Goal: Information Seeking & Learning: Compare options

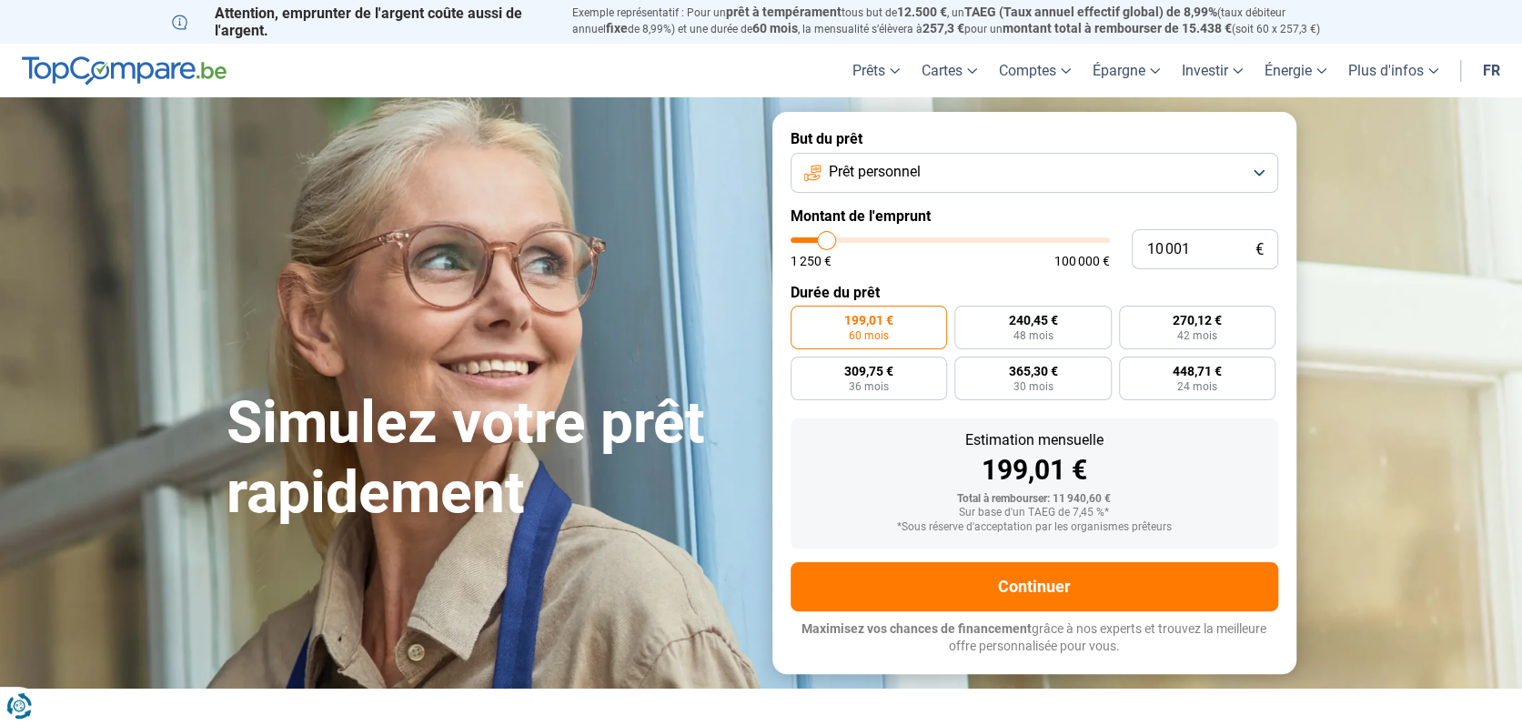
type input "10 250"
type input "10250"
type input "10 750"
type input "10750"
type input "11 500"
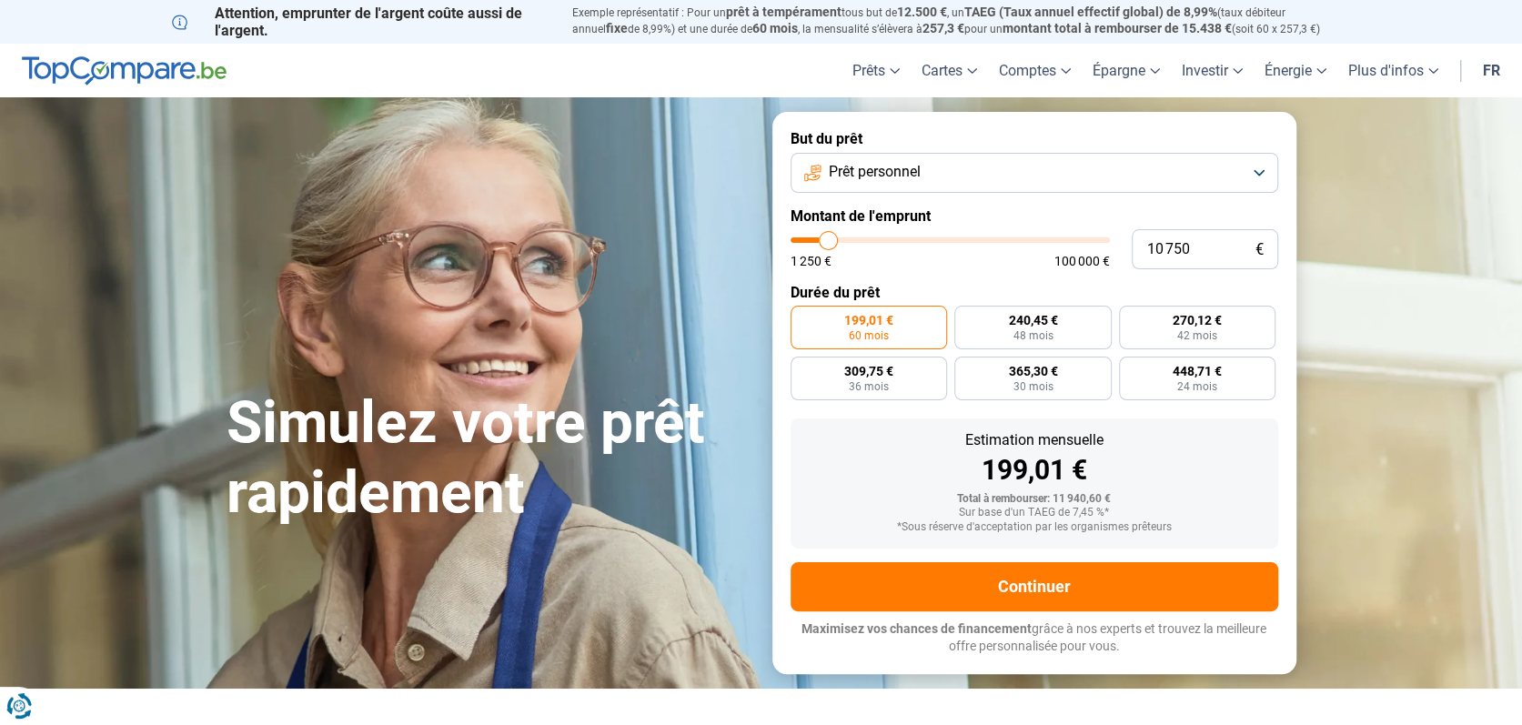
type input "11500"
type input "12 750"
type input "12750"
type input "13 750"
type input "13750"
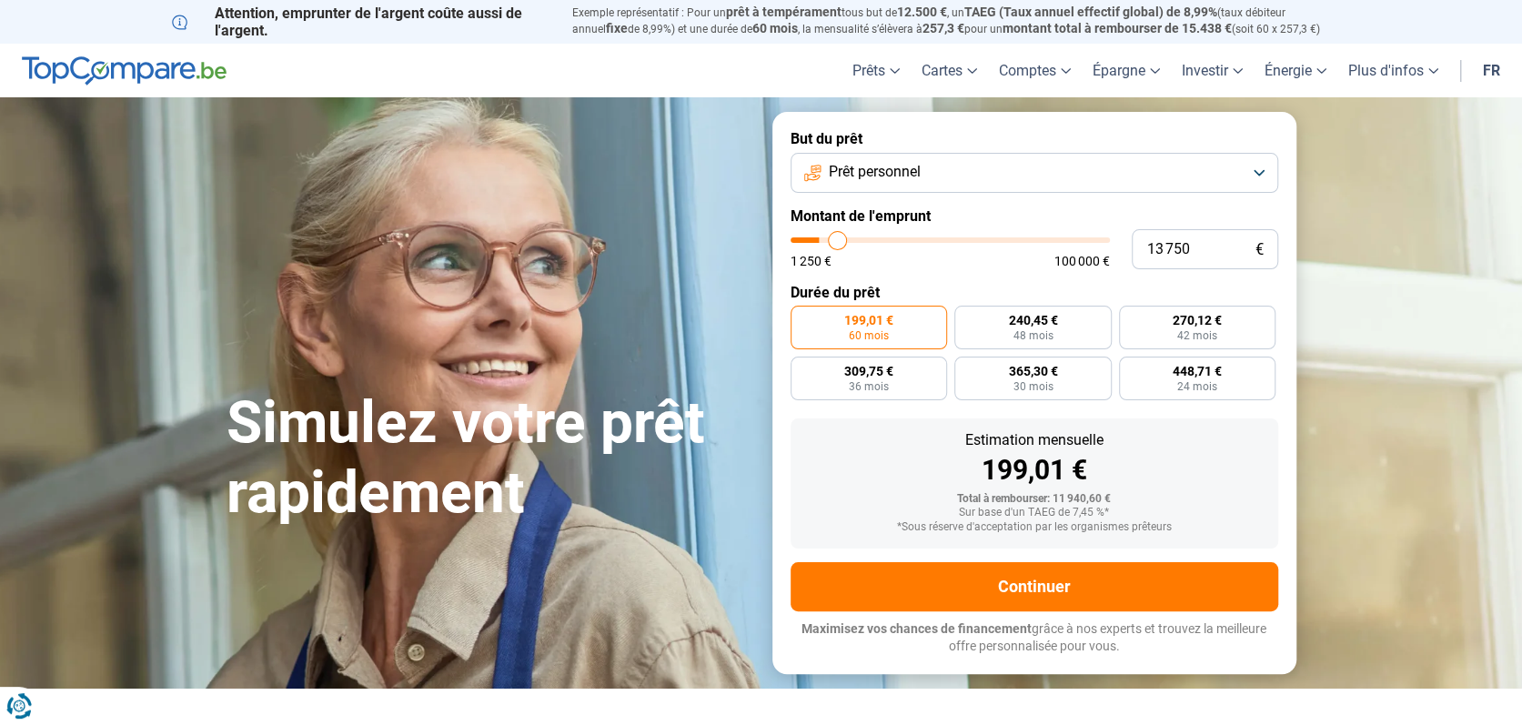
type input "15 250"
type input "15250"
type input "16 500"
type input "16500"
type input "18 250"
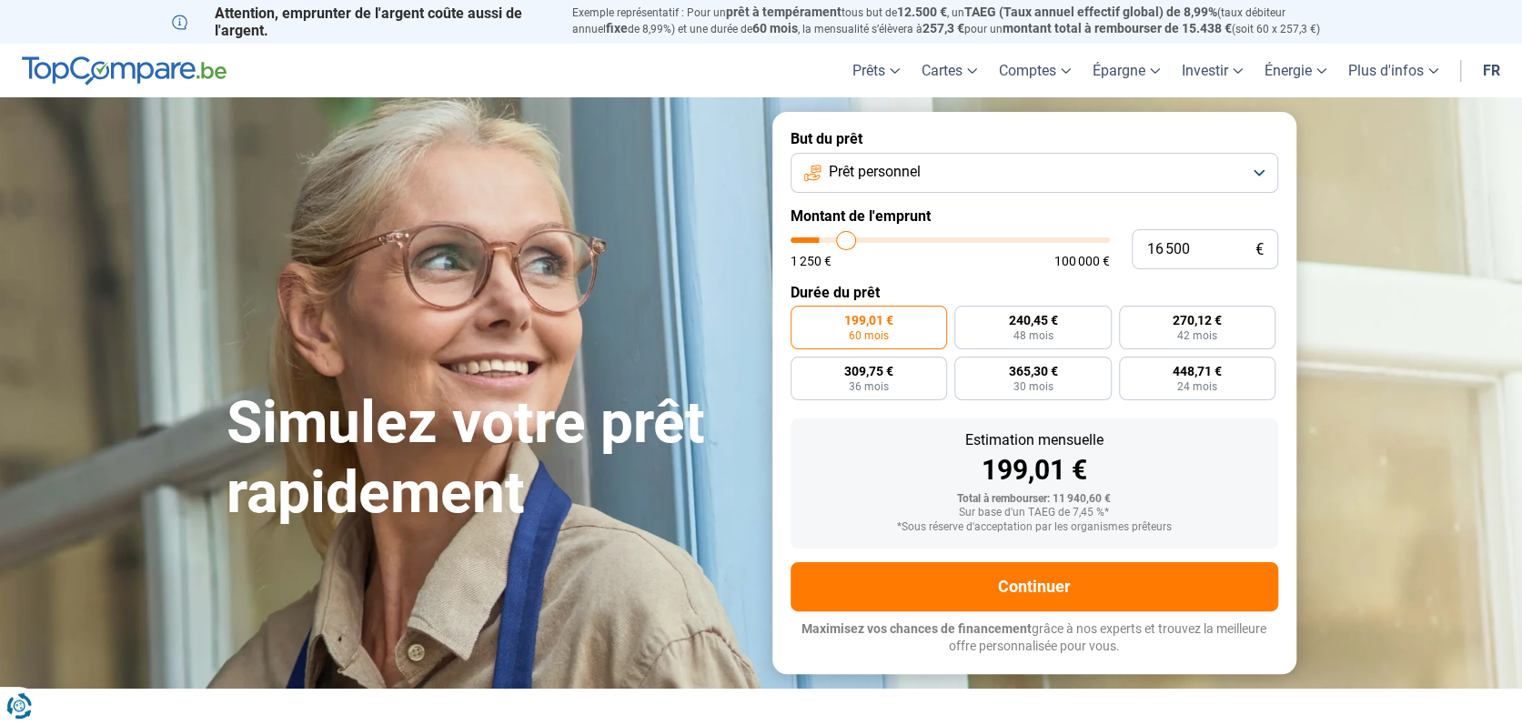
type input "18250"
type input "19 750"
type input "19750"
type input "21 250"
type input "21250"
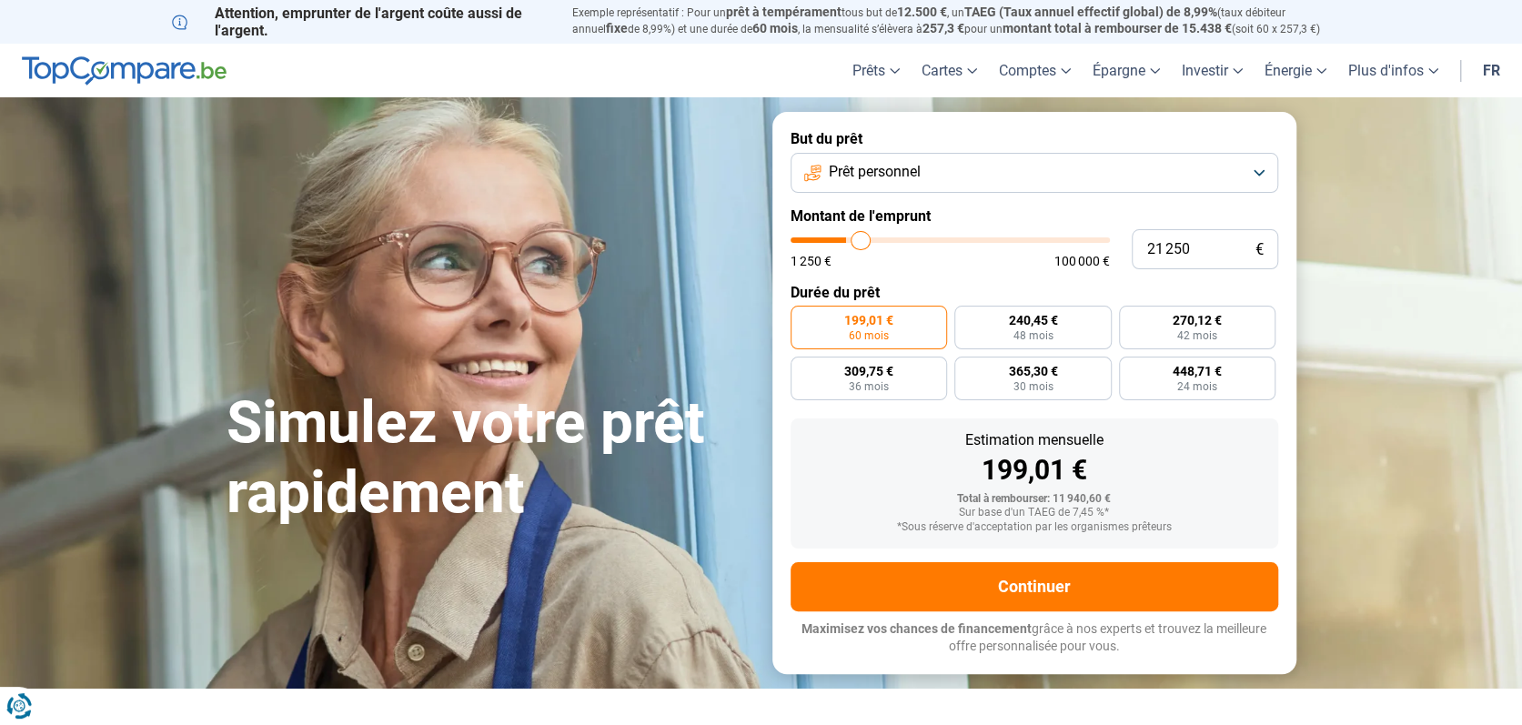
type input "22 500"
type input "22500"
type input "24 000"
type input "24000"
type input "24 750"
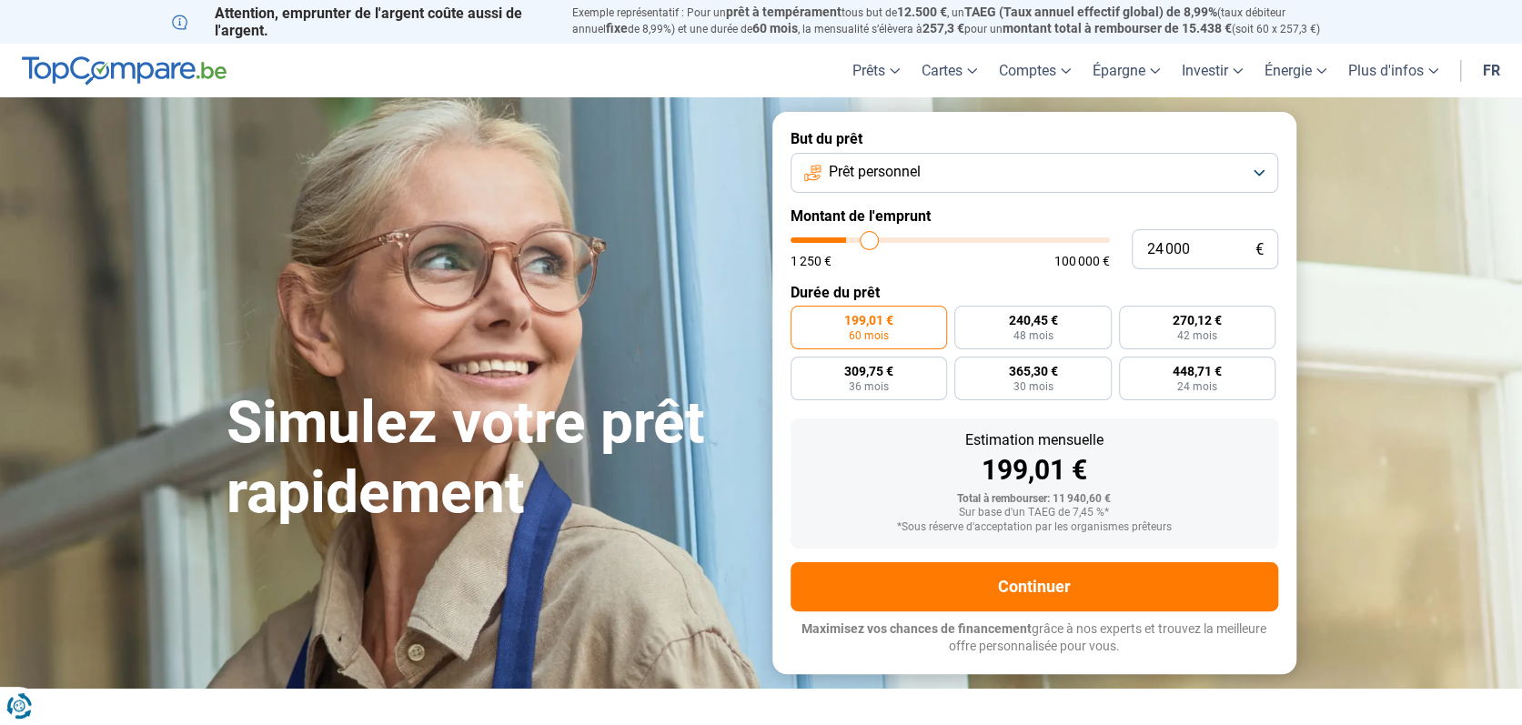
type input "24750"
type input "25 500"
type input "25500"
type input "26 000"
type input "26000"
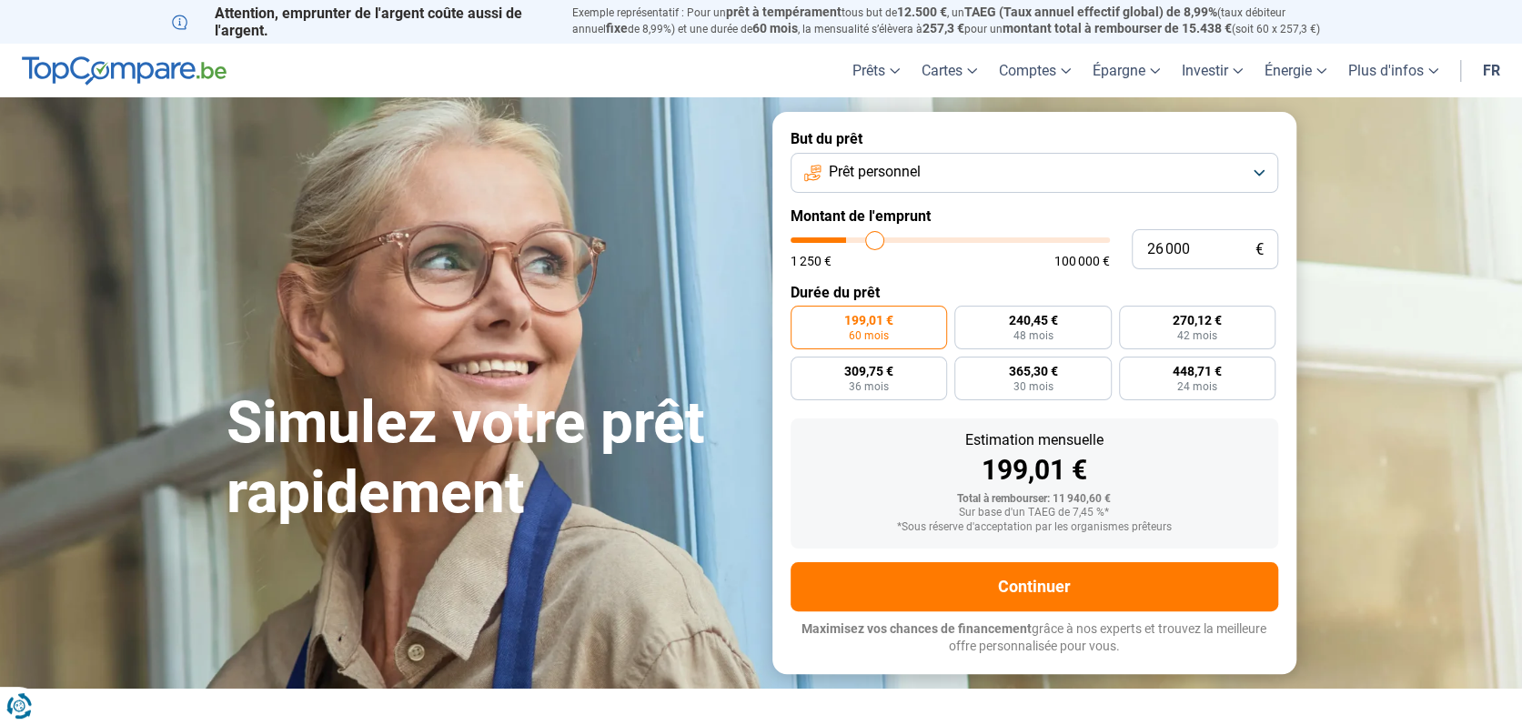
type input "26 250"
type input "26250"
type input "26 500"
type input "26500"
type input "26 750"
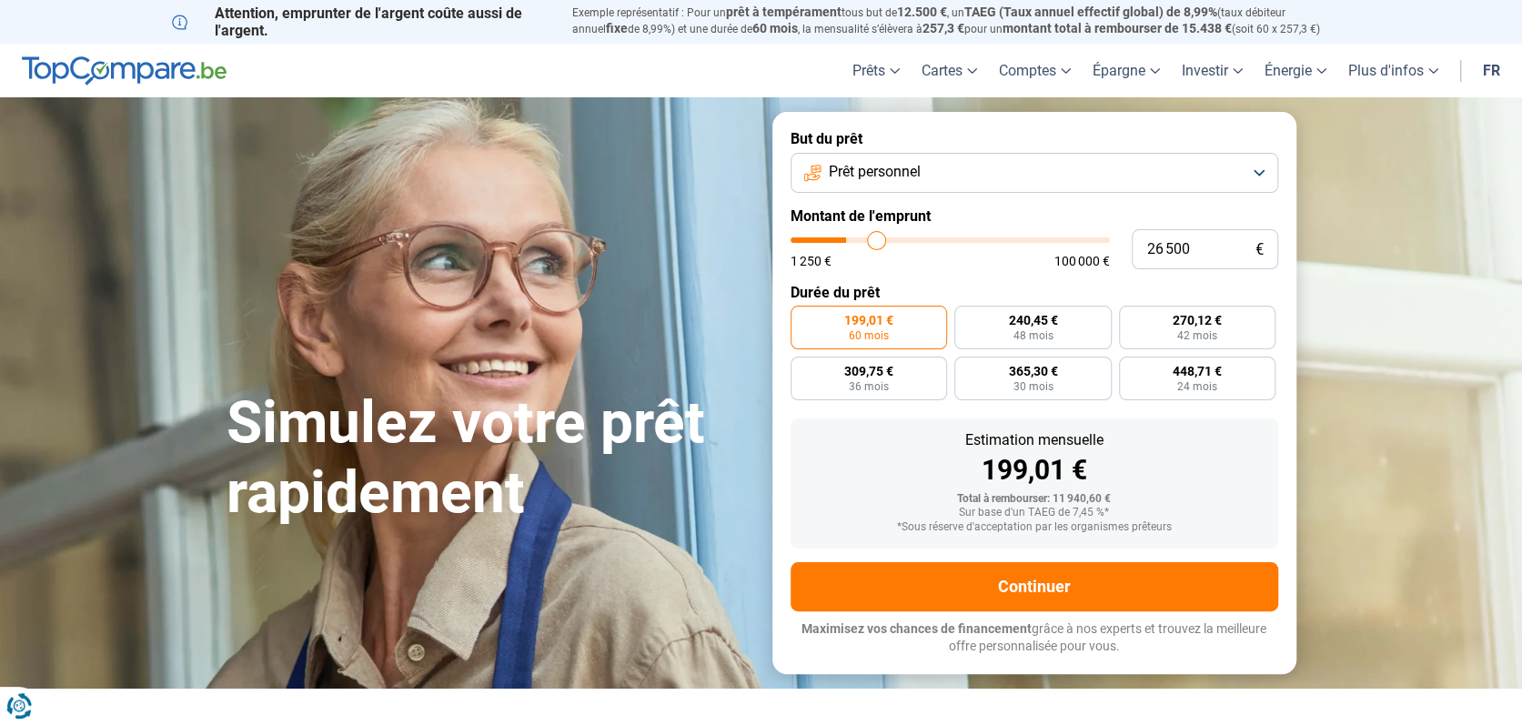
type input "26750"
type input "27 000"
type input "27000"
type input "27 500"
type input "27500"
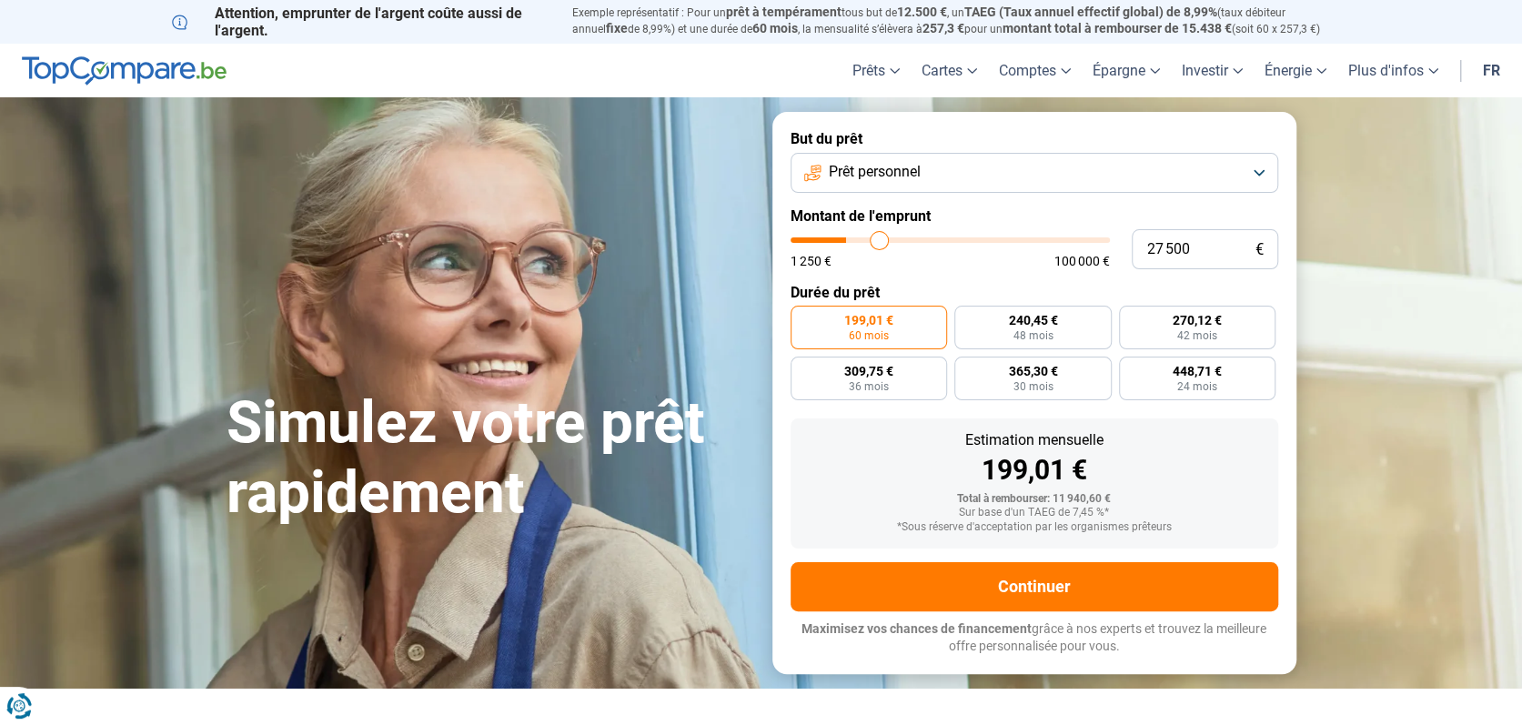
type input "28 250"
type input "28250"
type input "29 000"
type input "29000"
type input "29 500"
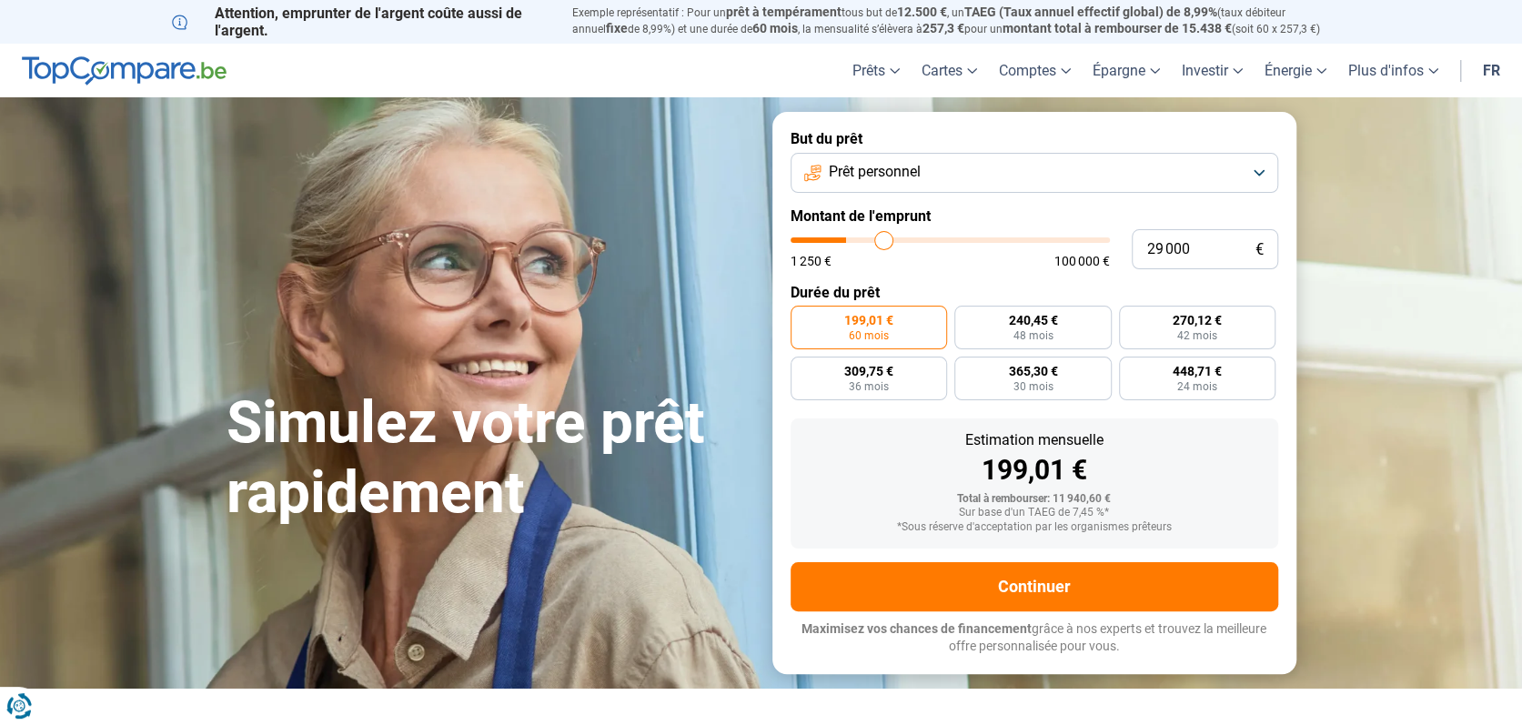
type input "29500"
type input "30 750"
type input "30750"
type input "31 500"
type input "31500"
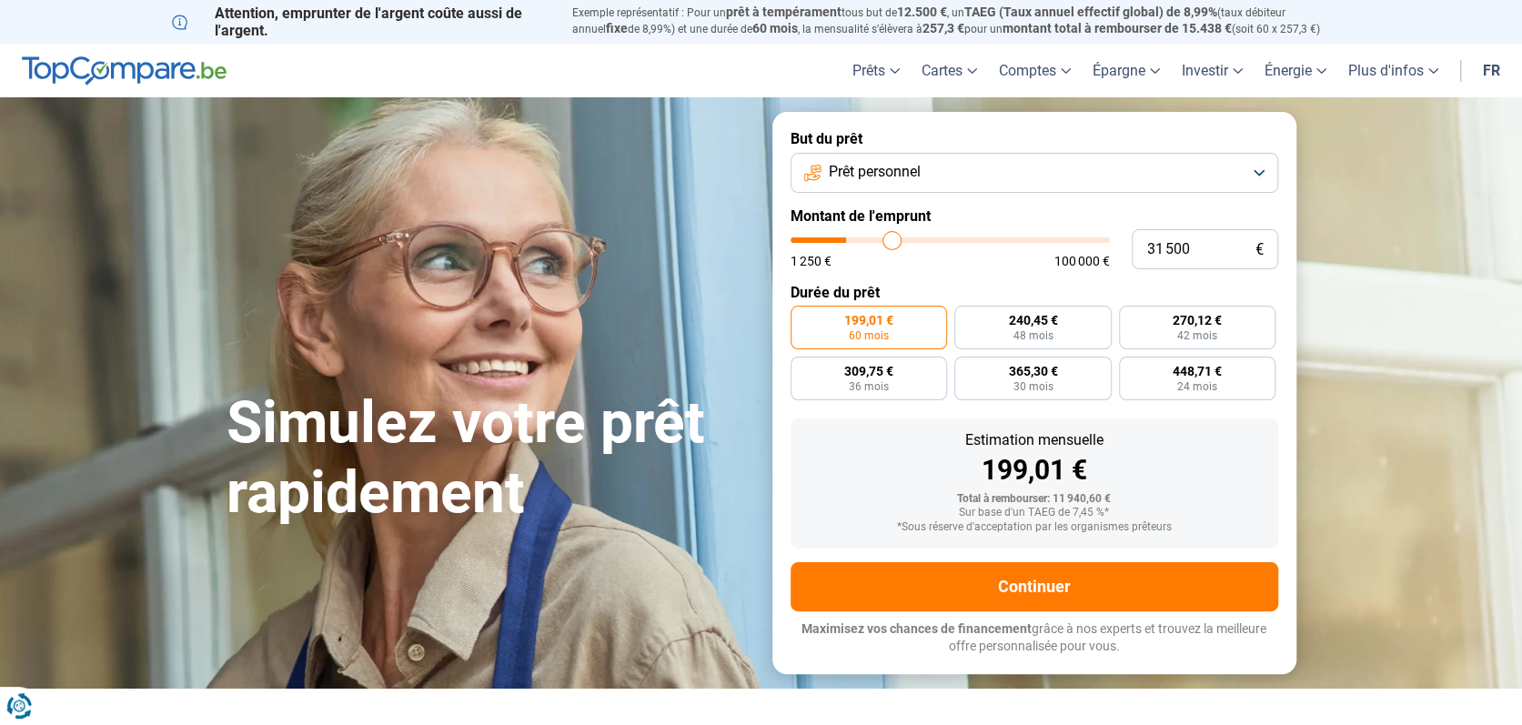
type input "32 500"
type input "32500"
type input "33 500"
type input "33500"
type input "34 500"
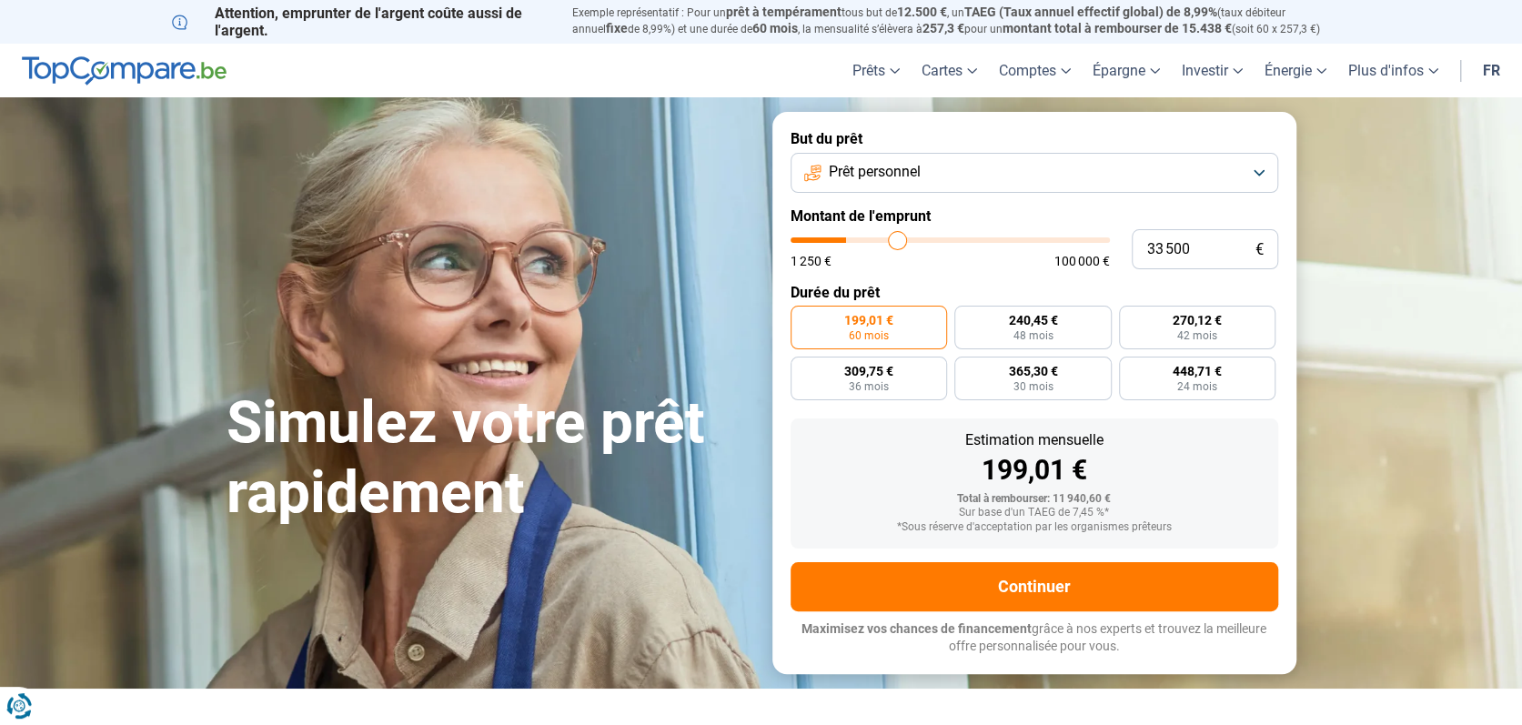
type input "34500"
type input "35 750"
type input "35750"
type input "37 250"
type input "37250"
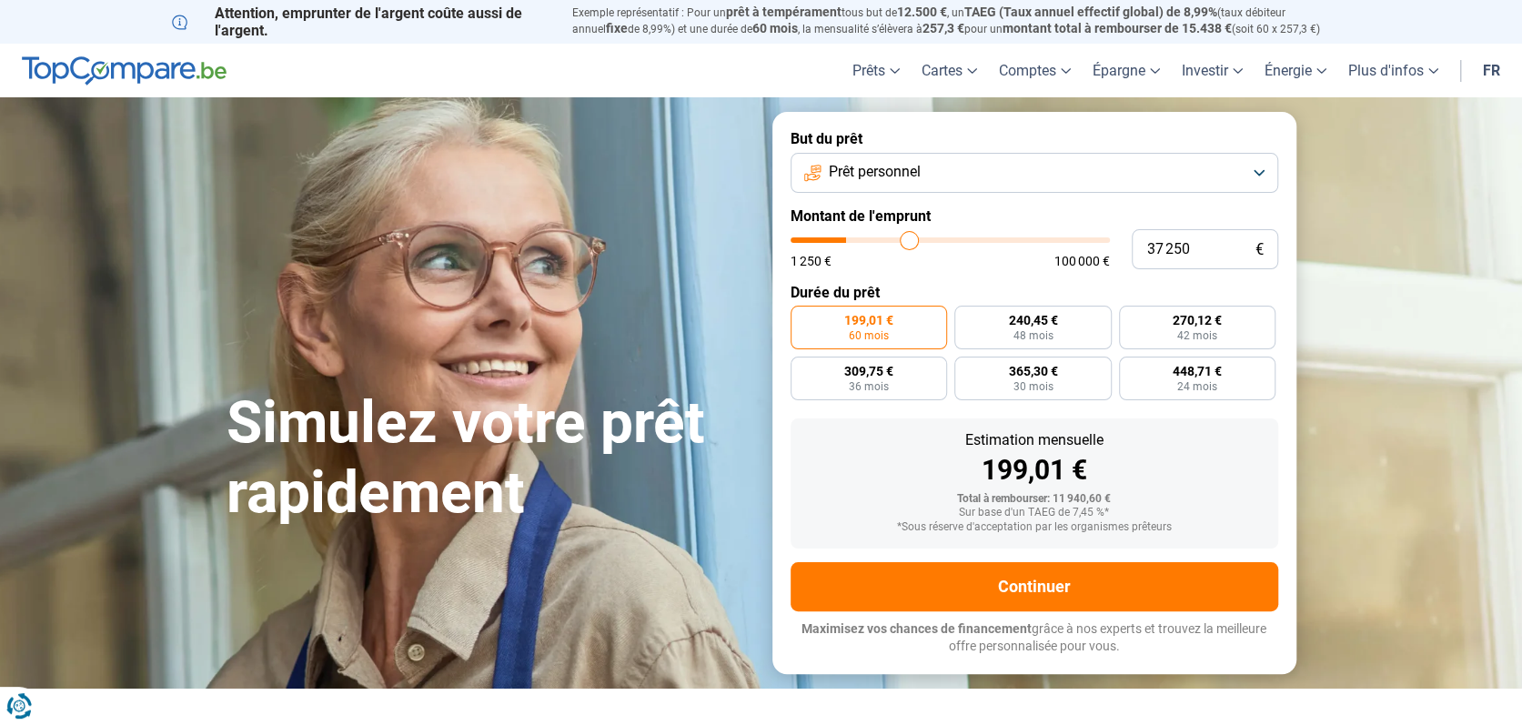
type input "38 500"
type input "38500"
type input "39 750"
type input "39750"
type input "41 000"
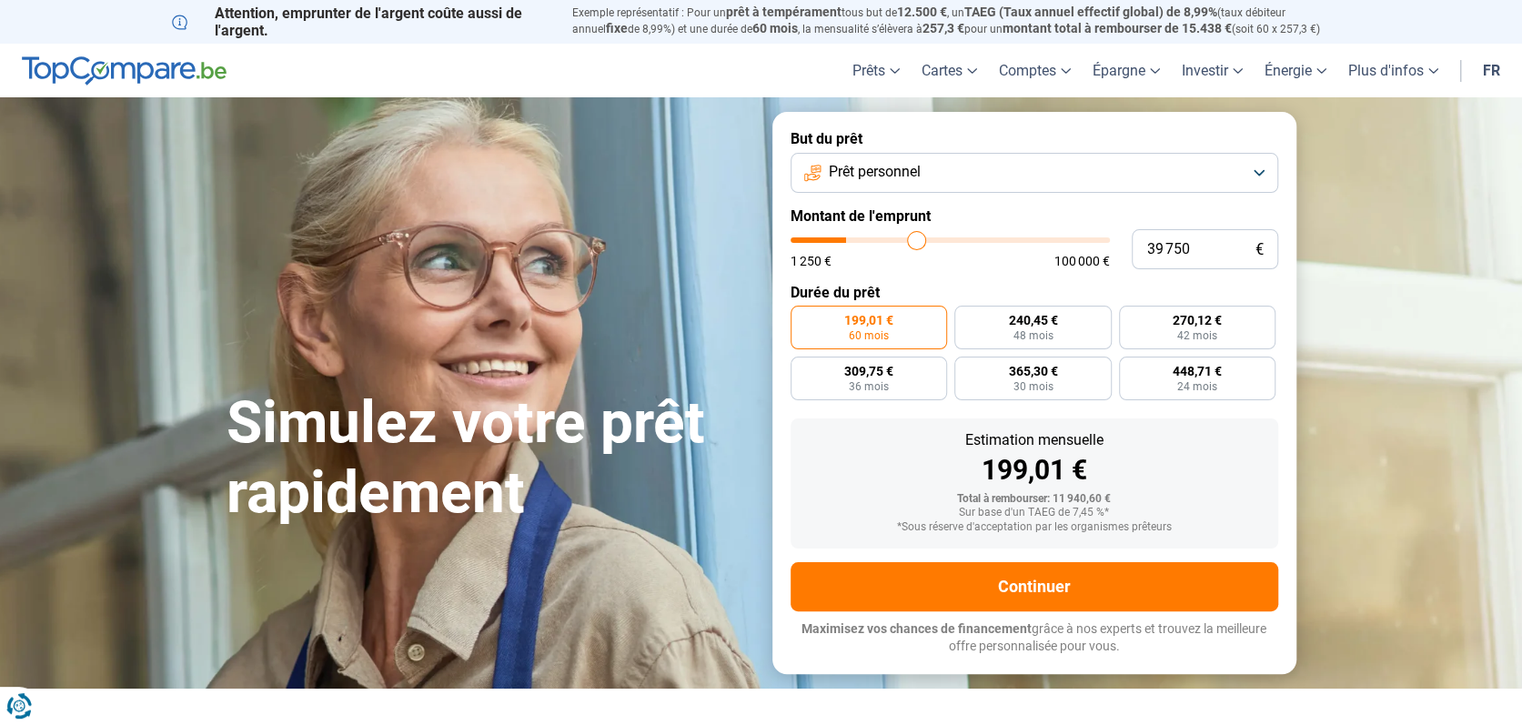
type input "41000"
type input "42 500"
type input "42500"
type input "43 500"
type input "43500"
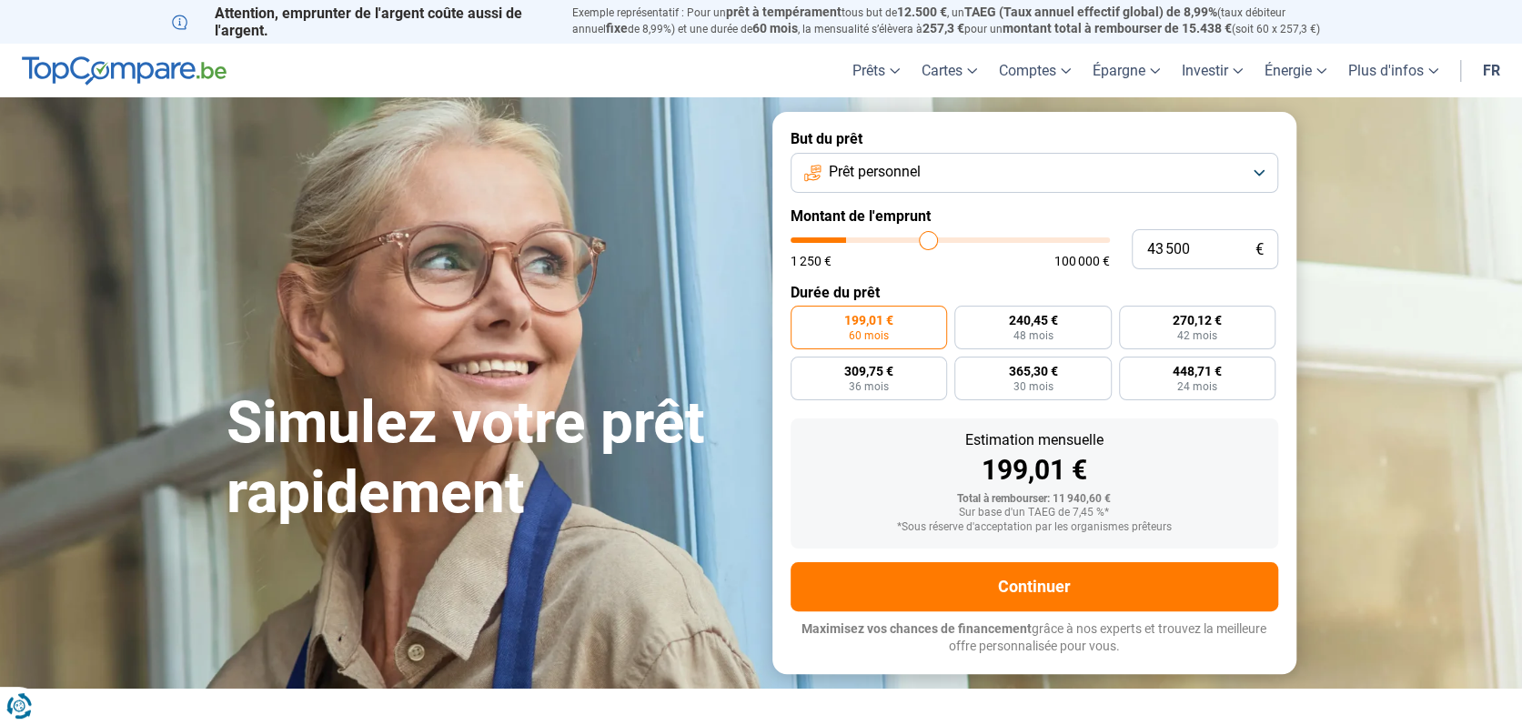
type input "44 500"
type input "44500"
type input "46 250"
type input "46250"
type input "47 750"
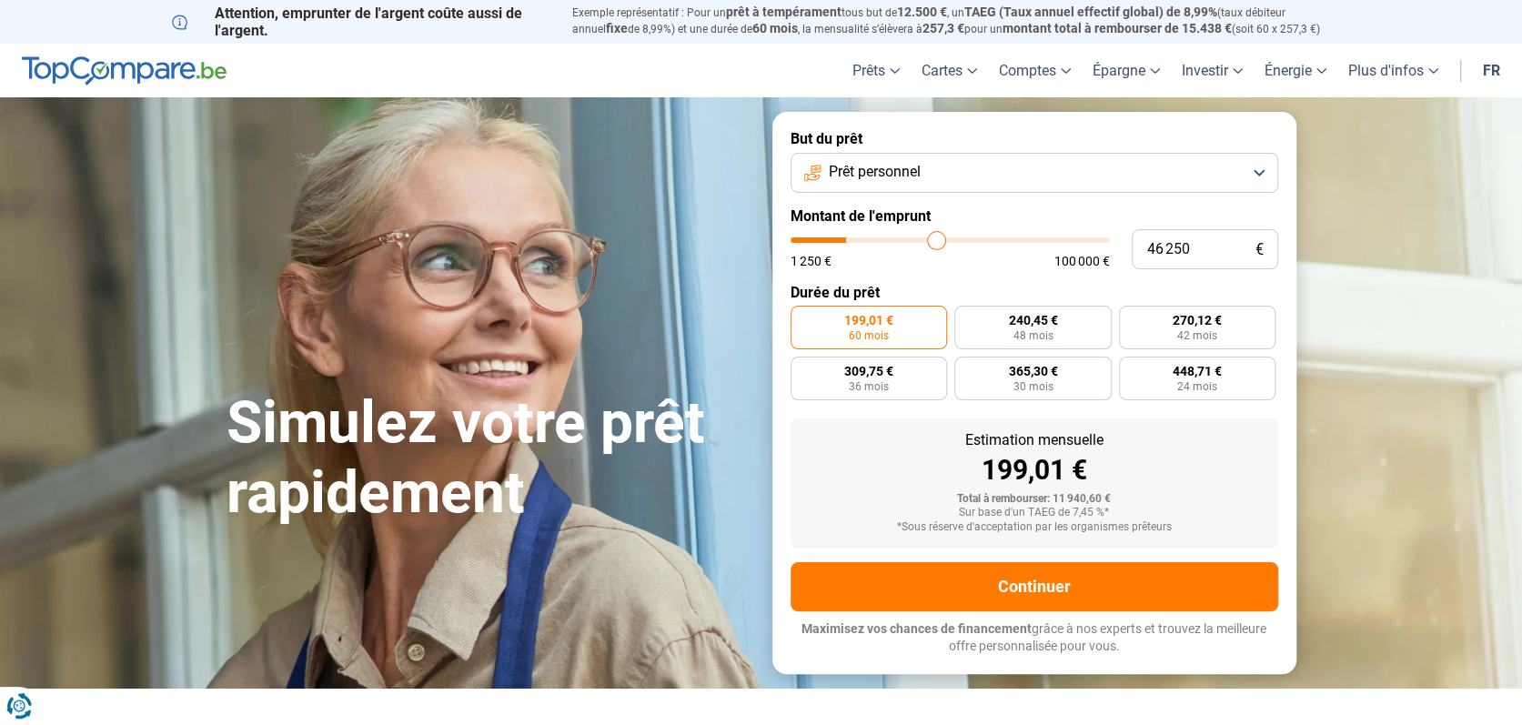
type input "47750"
type input "49 250"
type input "49250"
type input "51 250"
type input "51250"
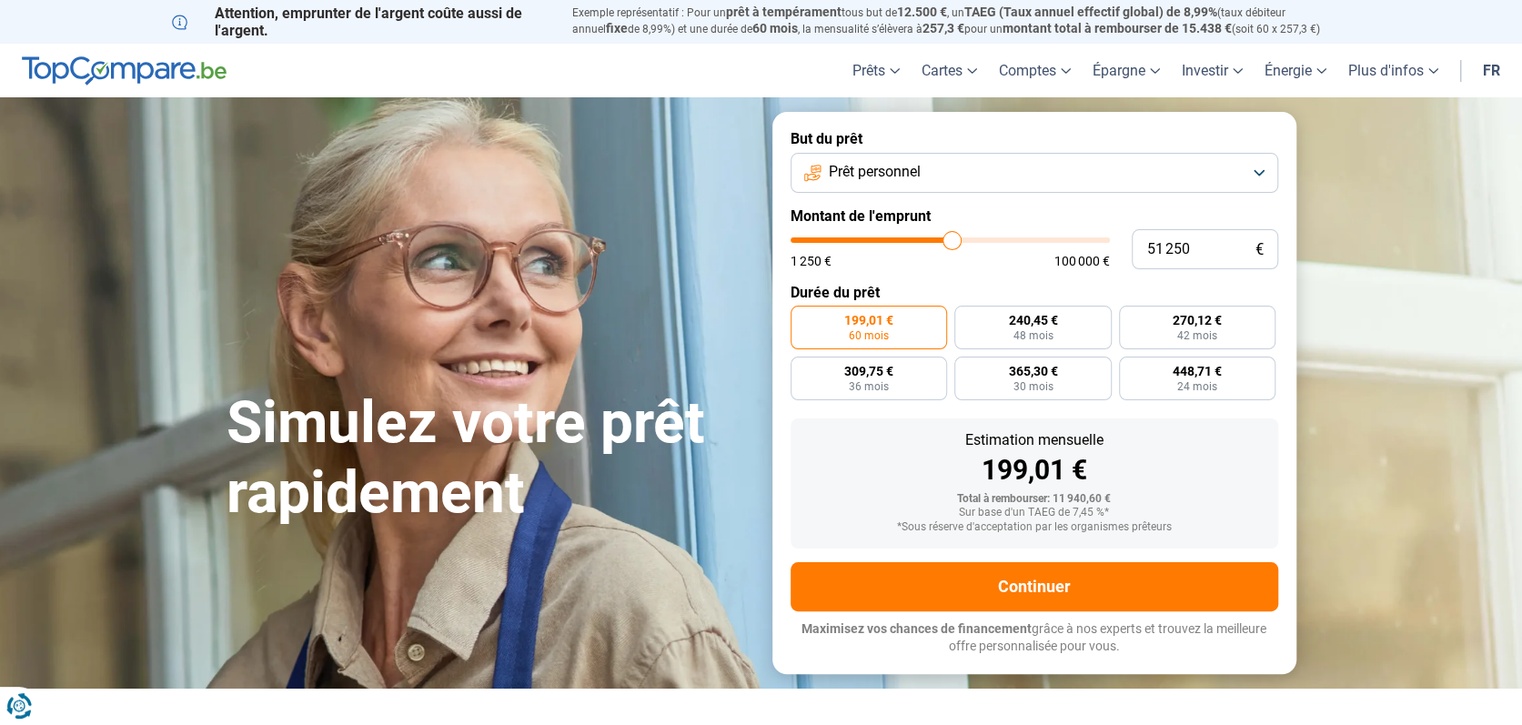
type input "53 500"
type input "53500"
type input "55 750"
type input "55750"
type input "58 000"
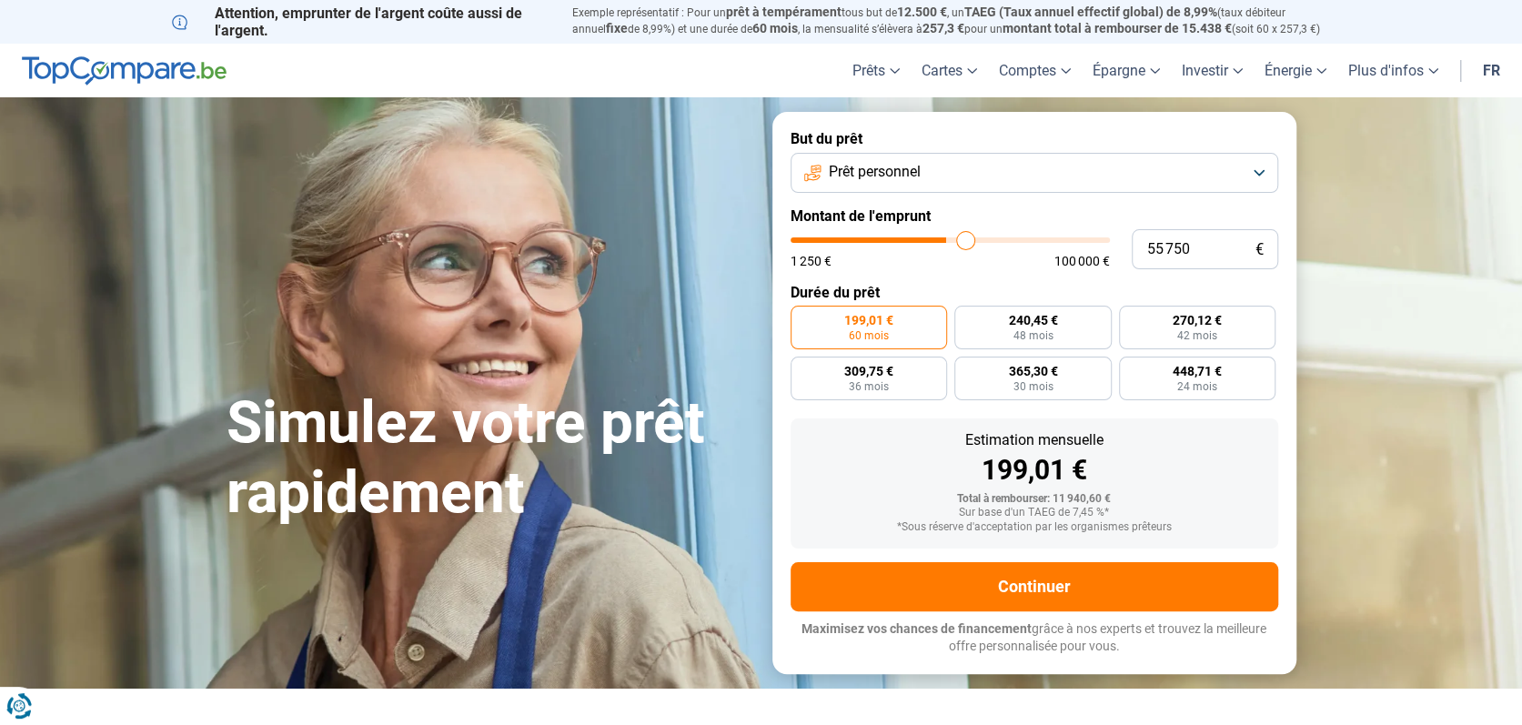
type input "58000"
type input "60 500"
type input "60500"
type input "62 750"
type input "62750"
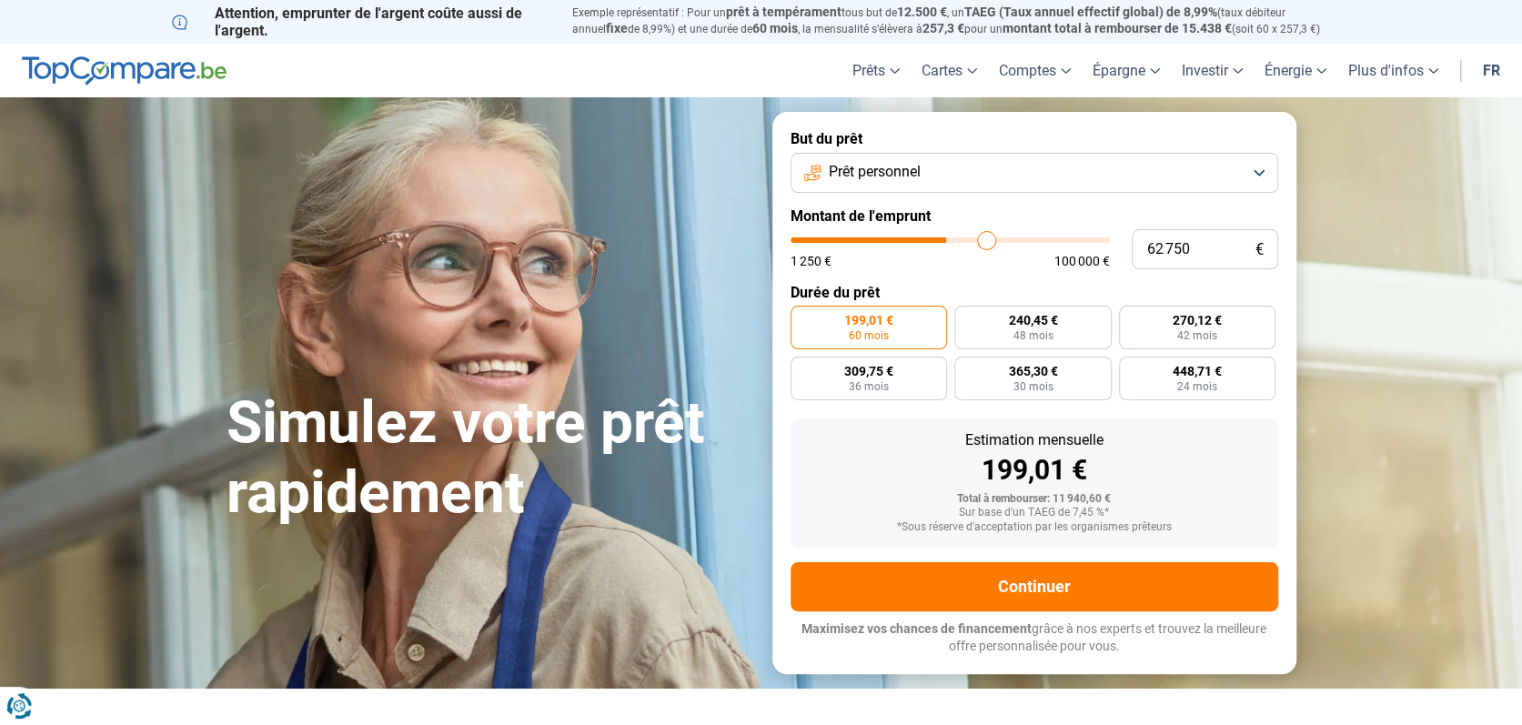
type input "67 250"
type input "67250"
type input "69 000"
type input "69000"
type input "71 000"
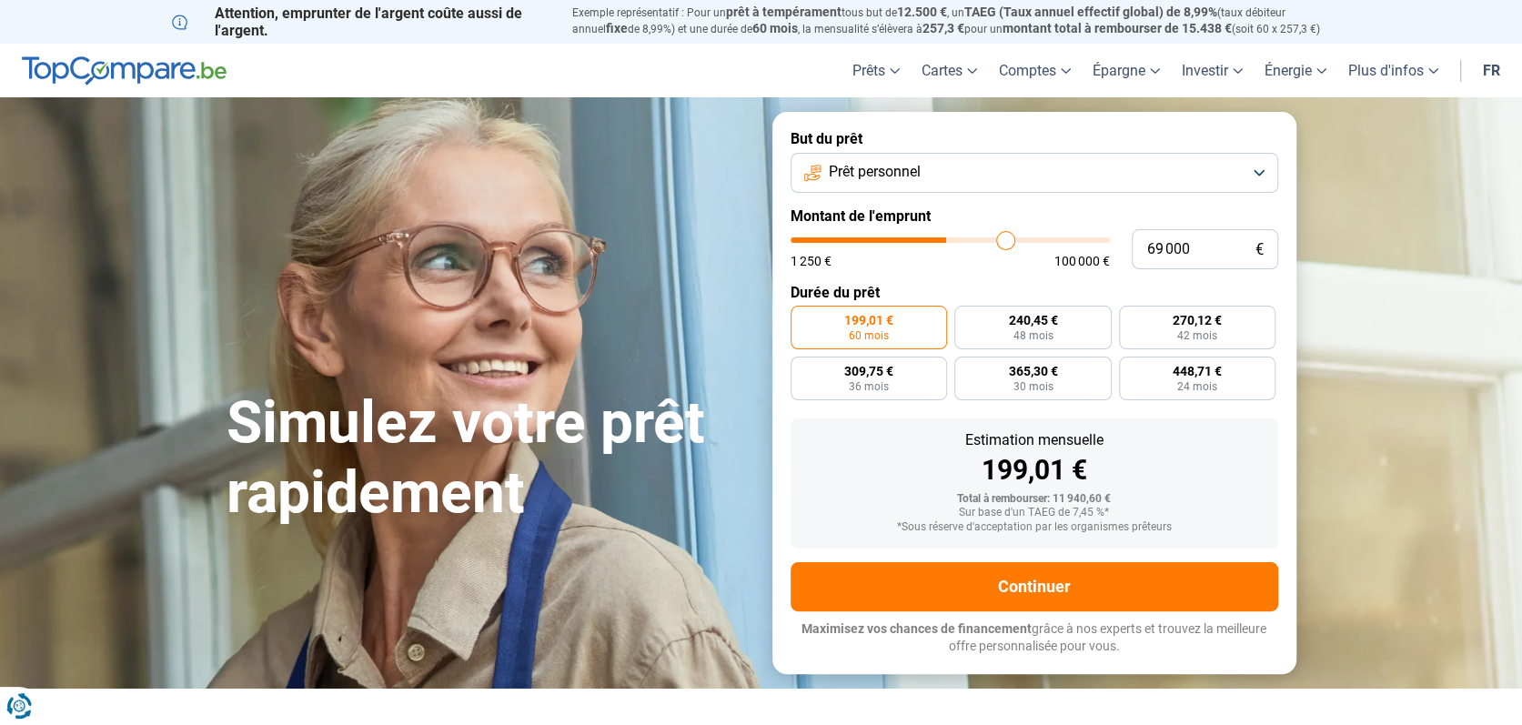
type input "71000"
type input "72 750"
type input "72750"
type input "74 250"
type input "74250"
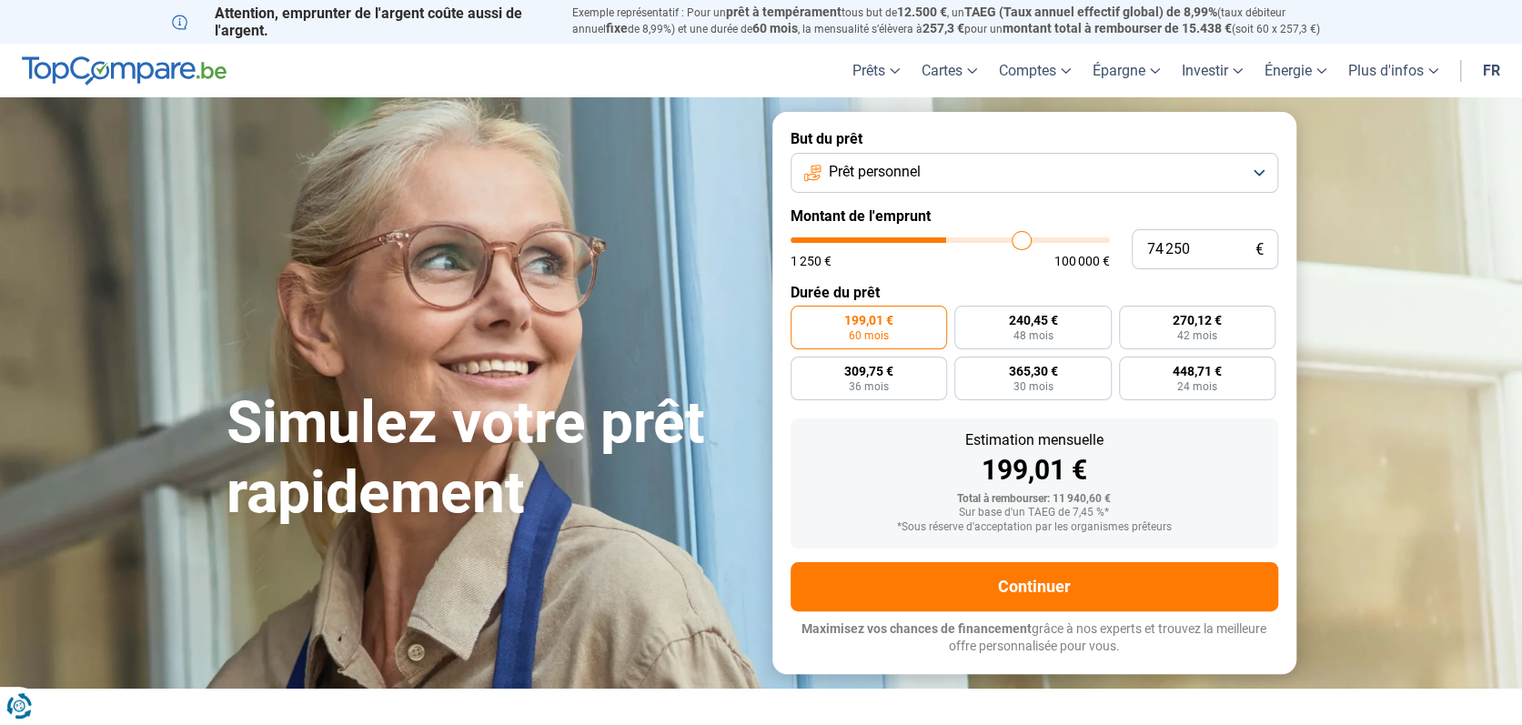
type input "75 750"
type input "75750"
type input "77 000"
type input "77000"
type input "77 750"
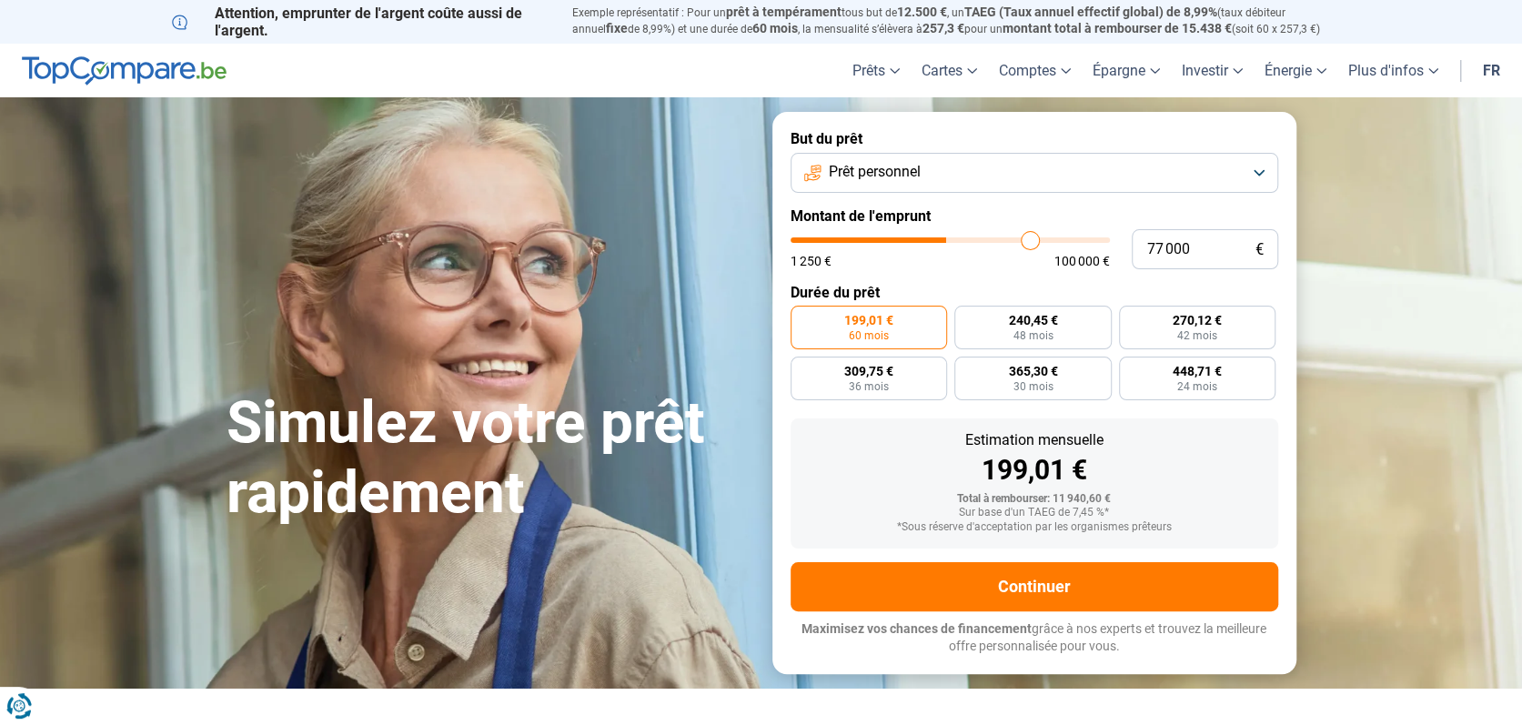
type input "77750"
type input "78 500"
type input "78500"
type input "79 250"
type input "79250"
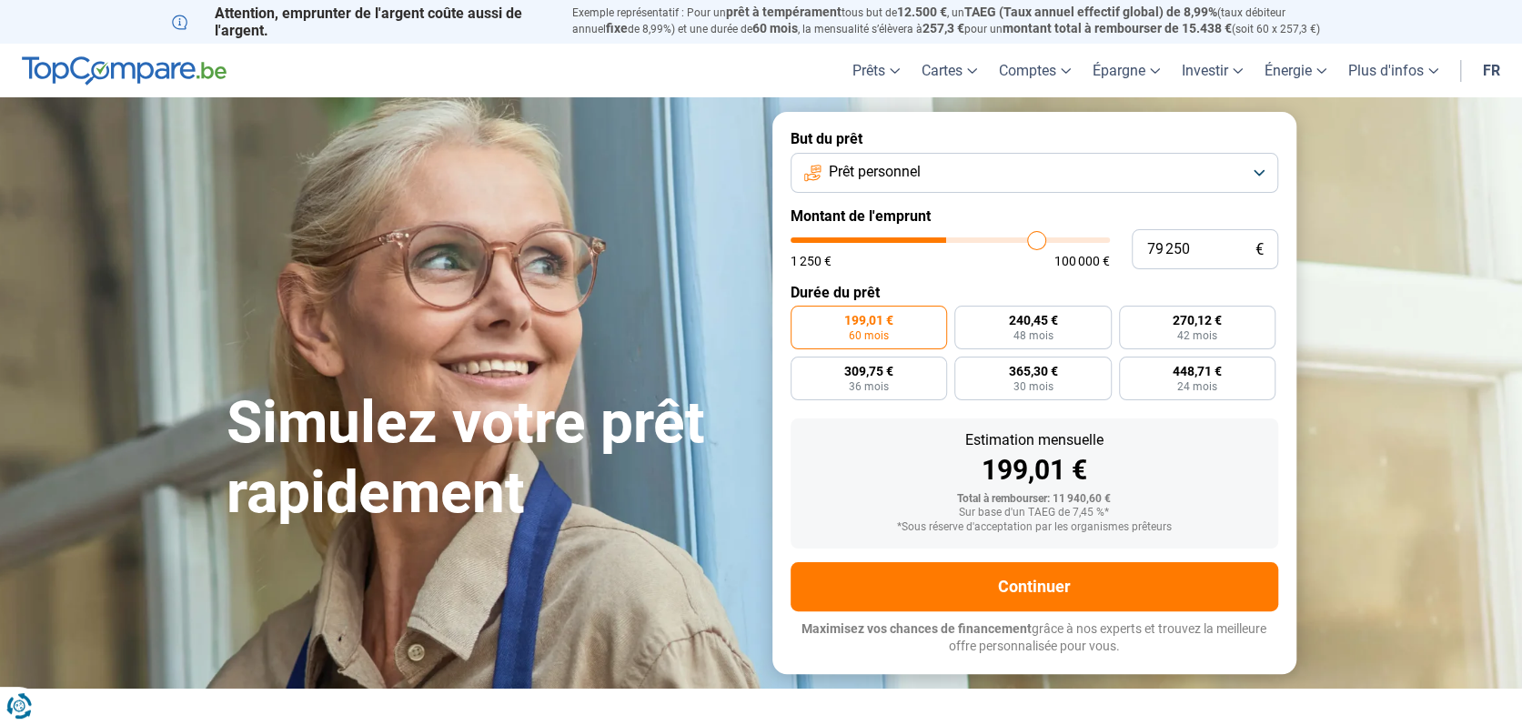
type input "80 000"
type input "80000"
type input "80 500"
type input "80500"
type input "81 000"
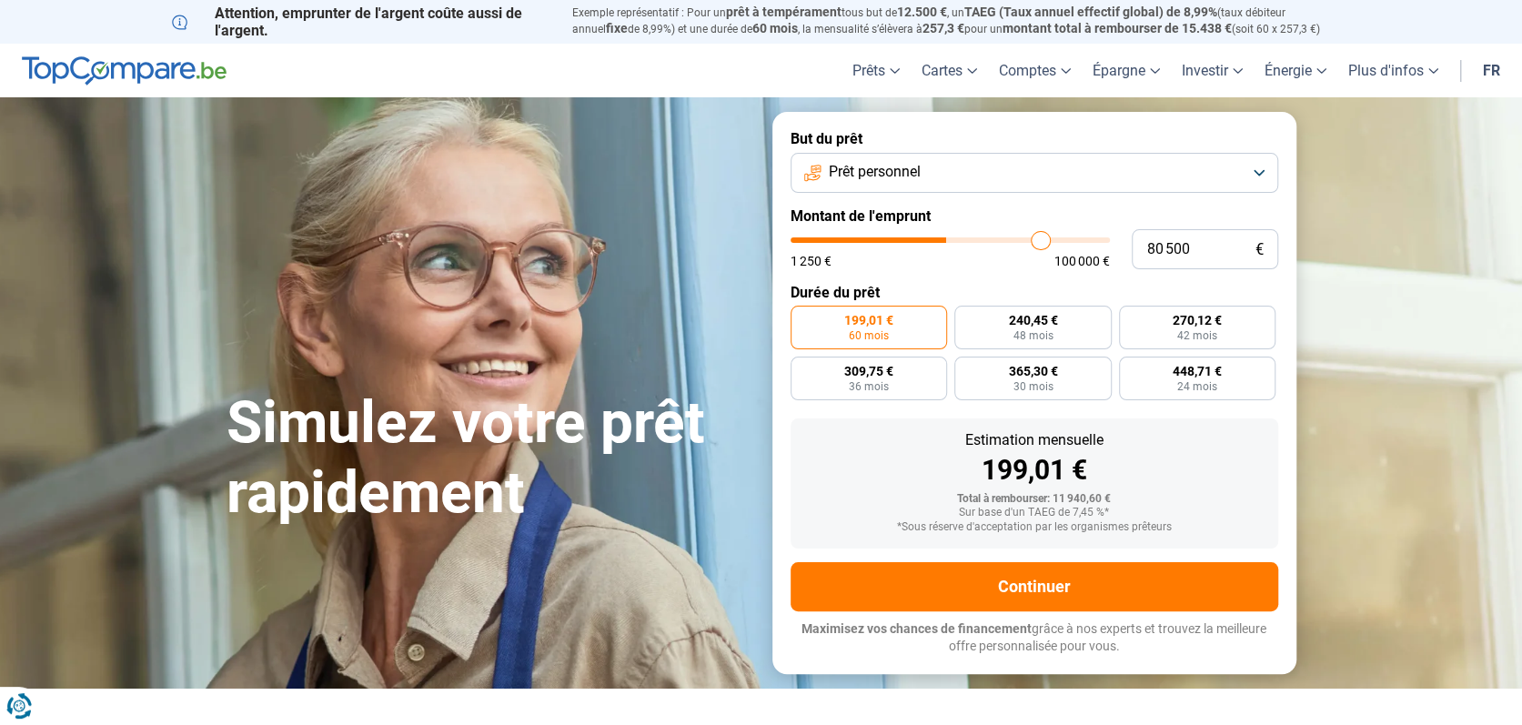
type input "81000"
type input "82 000"
type input "82000"
type input "82 500"
type input "82500"
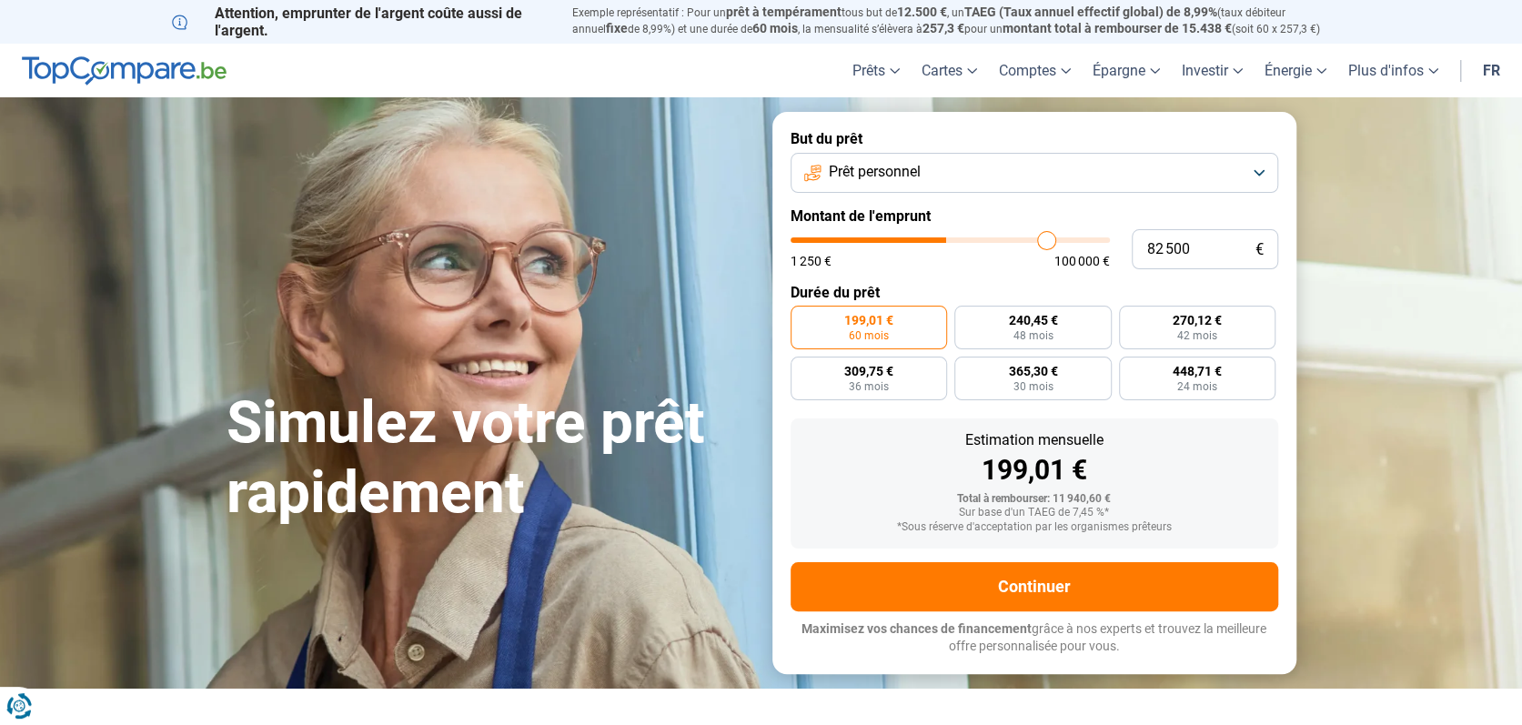
type input "83 000"
type input "83000"
type input "83 750"
type input "83750"
type input "84 000"
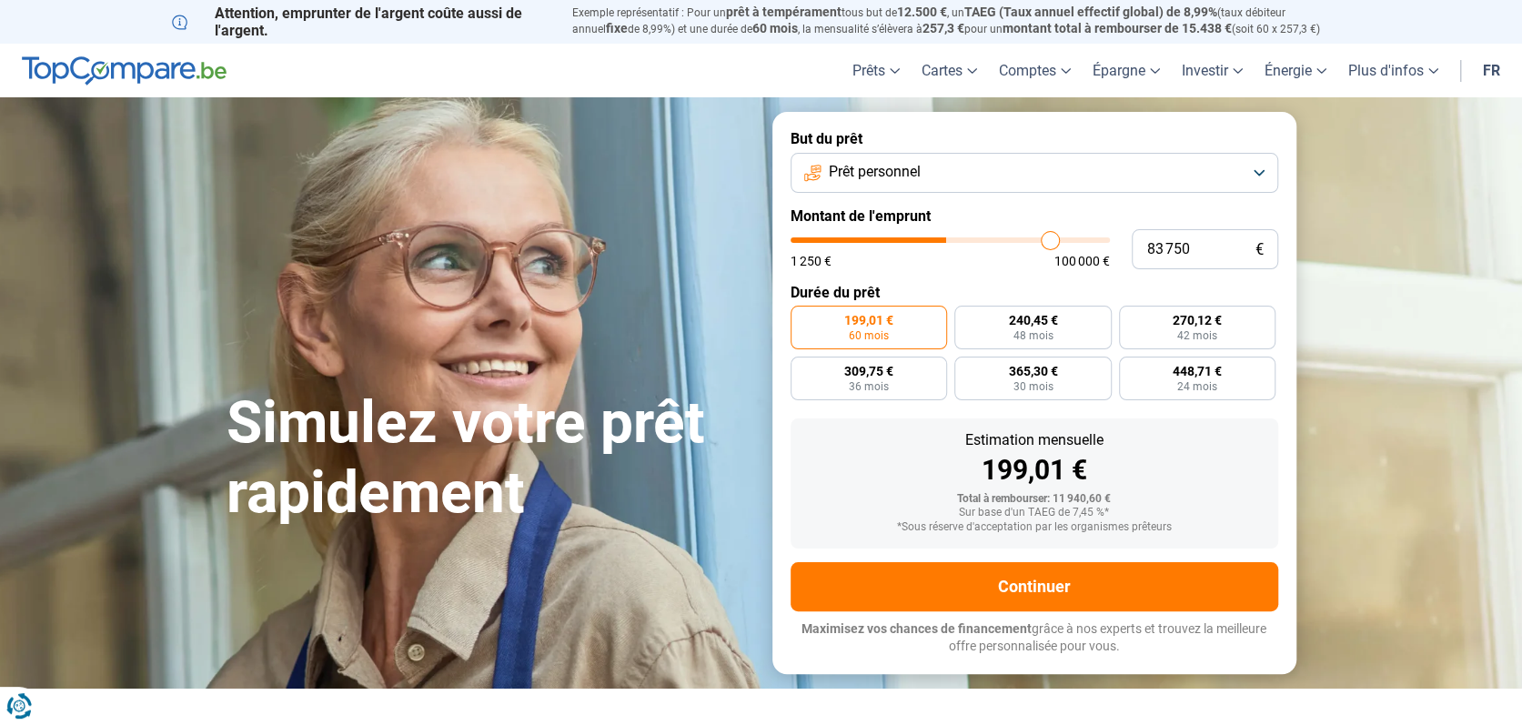
type input "84000"
type input "84 500"
type input "84500"
type input "85 000"
type input "85000"
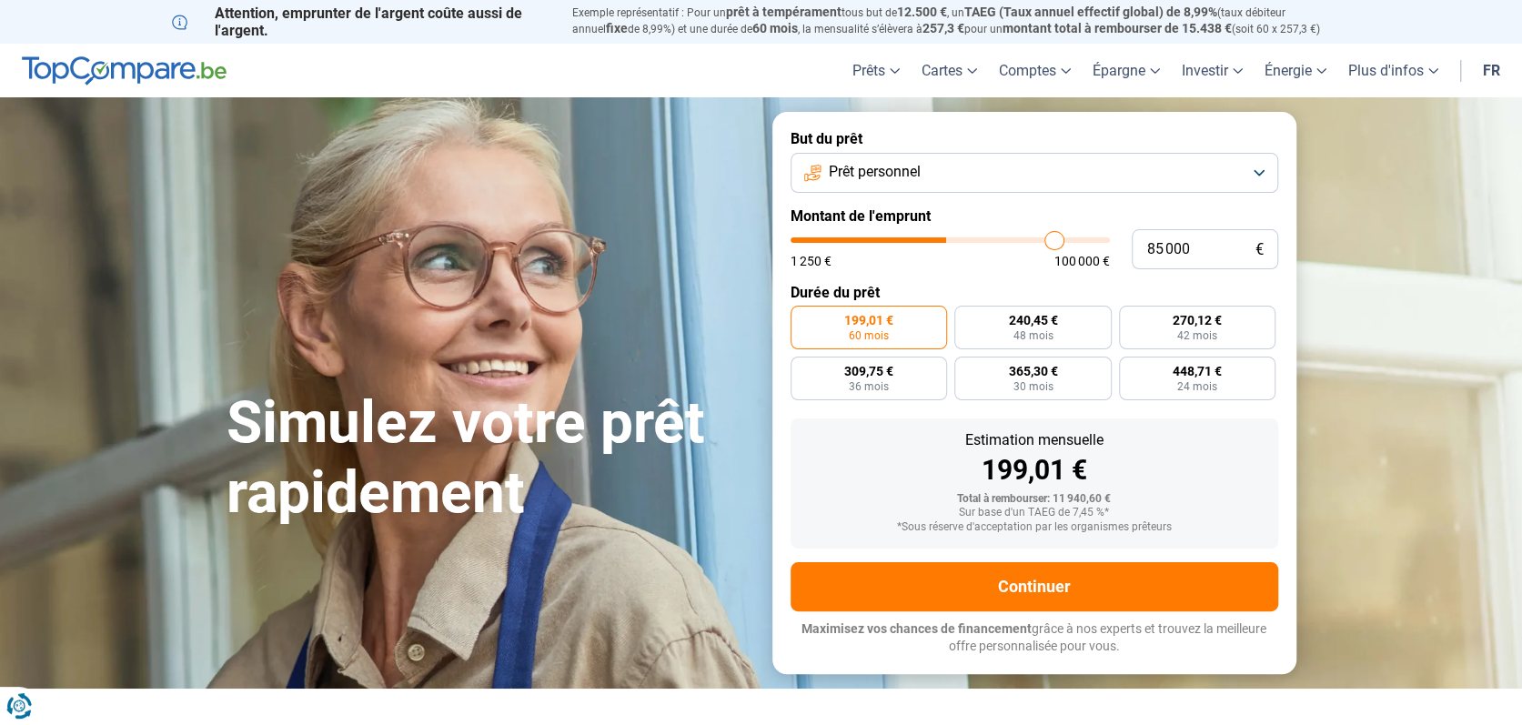
type input "85 500"
type input "85500"
type input "85 750"
type input "85750"
type input "86 250"
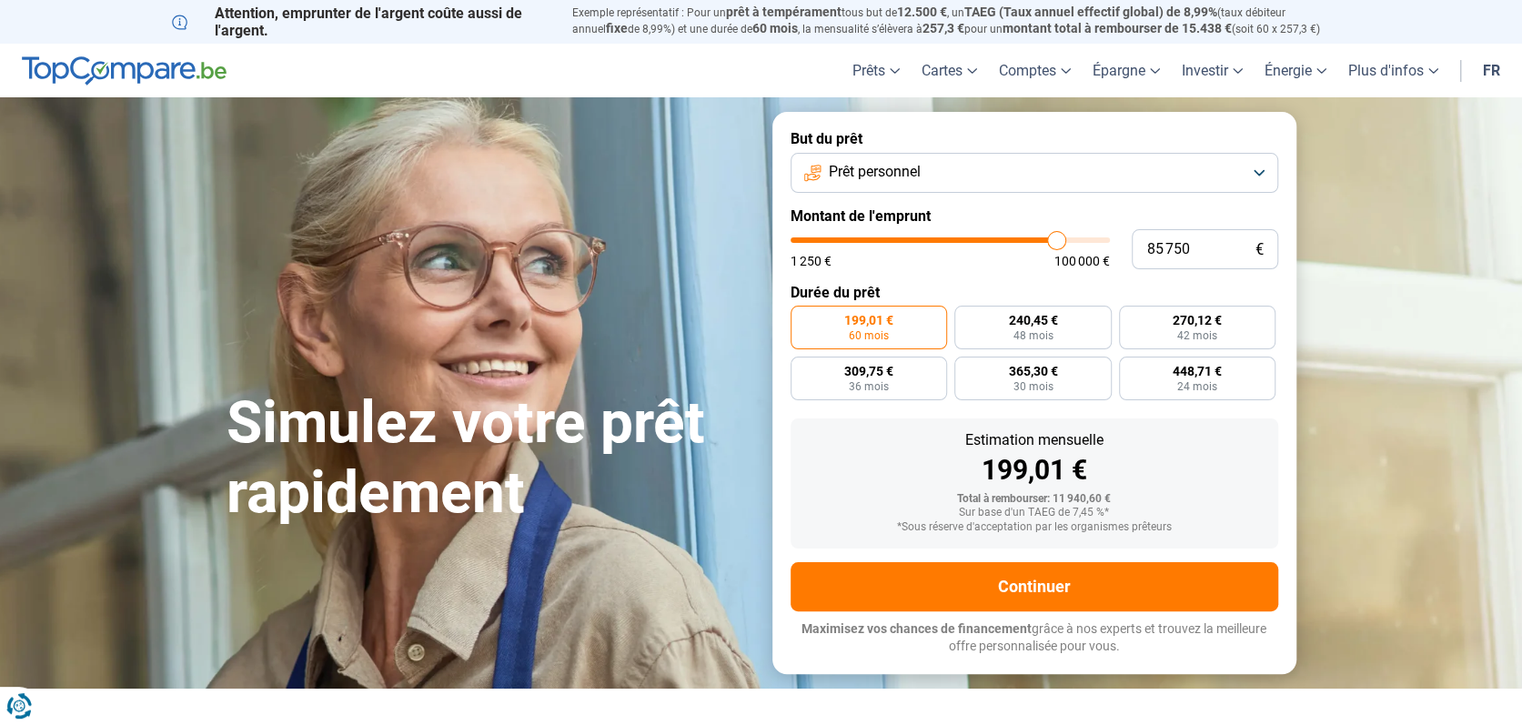
type input "86250"
type input "86 750"
type input "86750"
type input "87 250"
type input "87250"
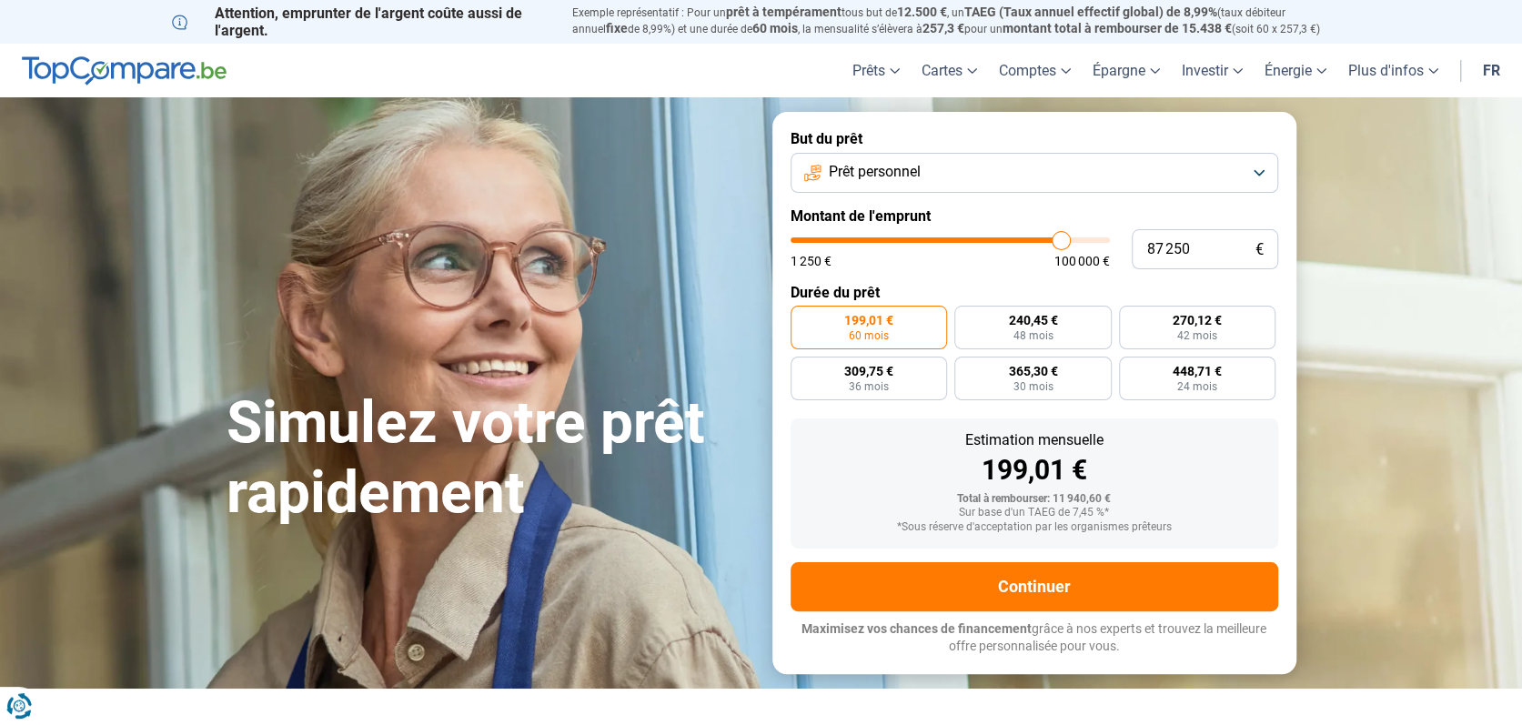
type input "87 500"
type input "87500"
type input "87 750"
type input "87750"
type input "88 250"
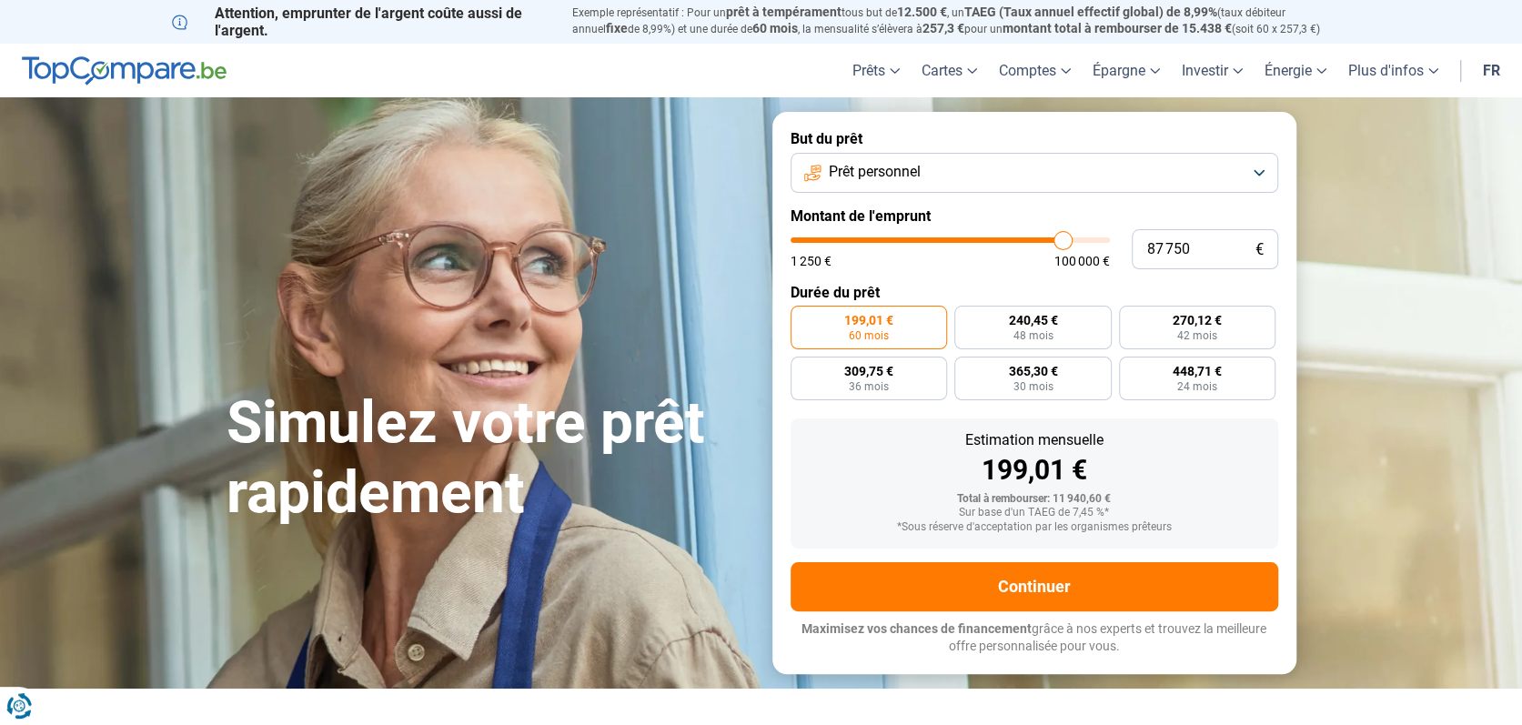
type input "88250"
type input "88 500"
type input "88500"
type input "88 750"
type input "88750"
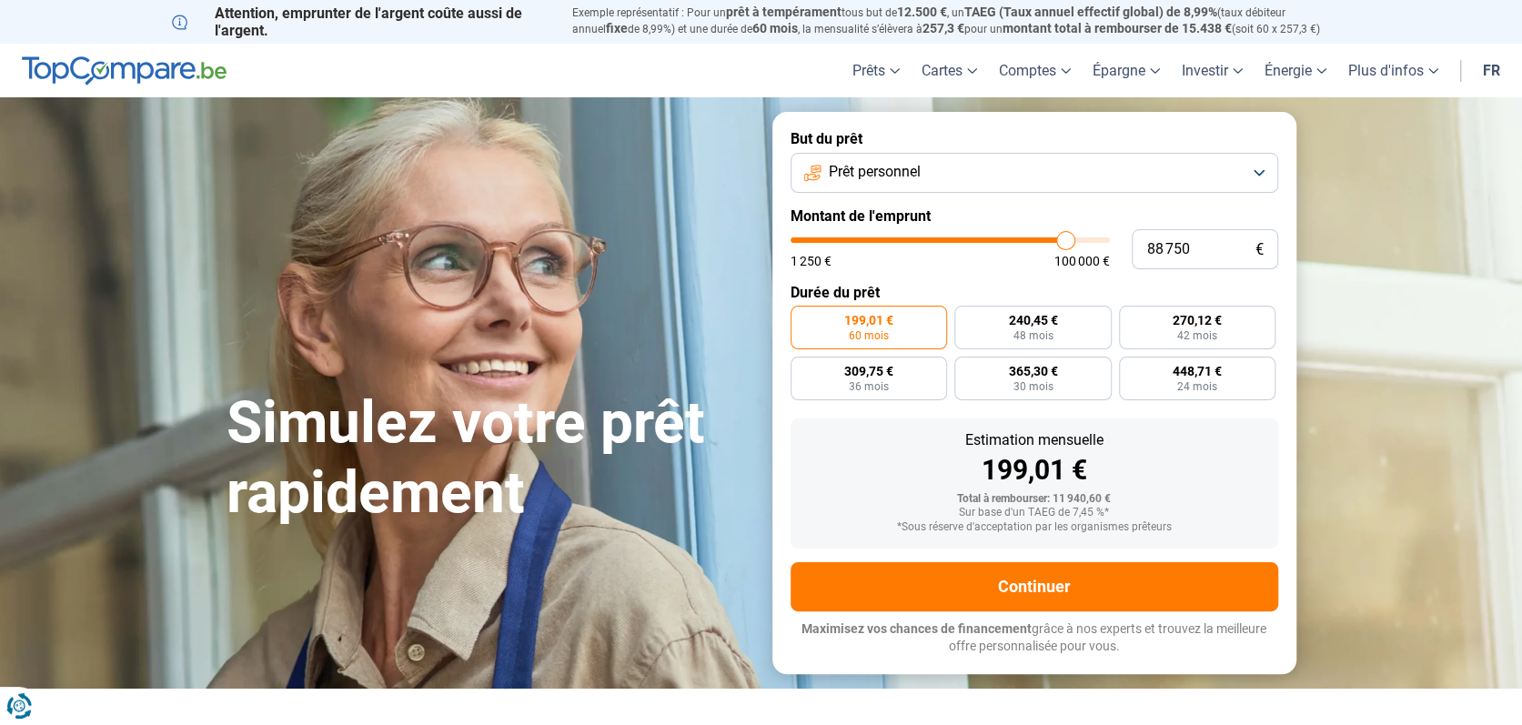
type input "89 000"
type input "89000"
type input "89 250"
type input "89250"
type input "89 500"
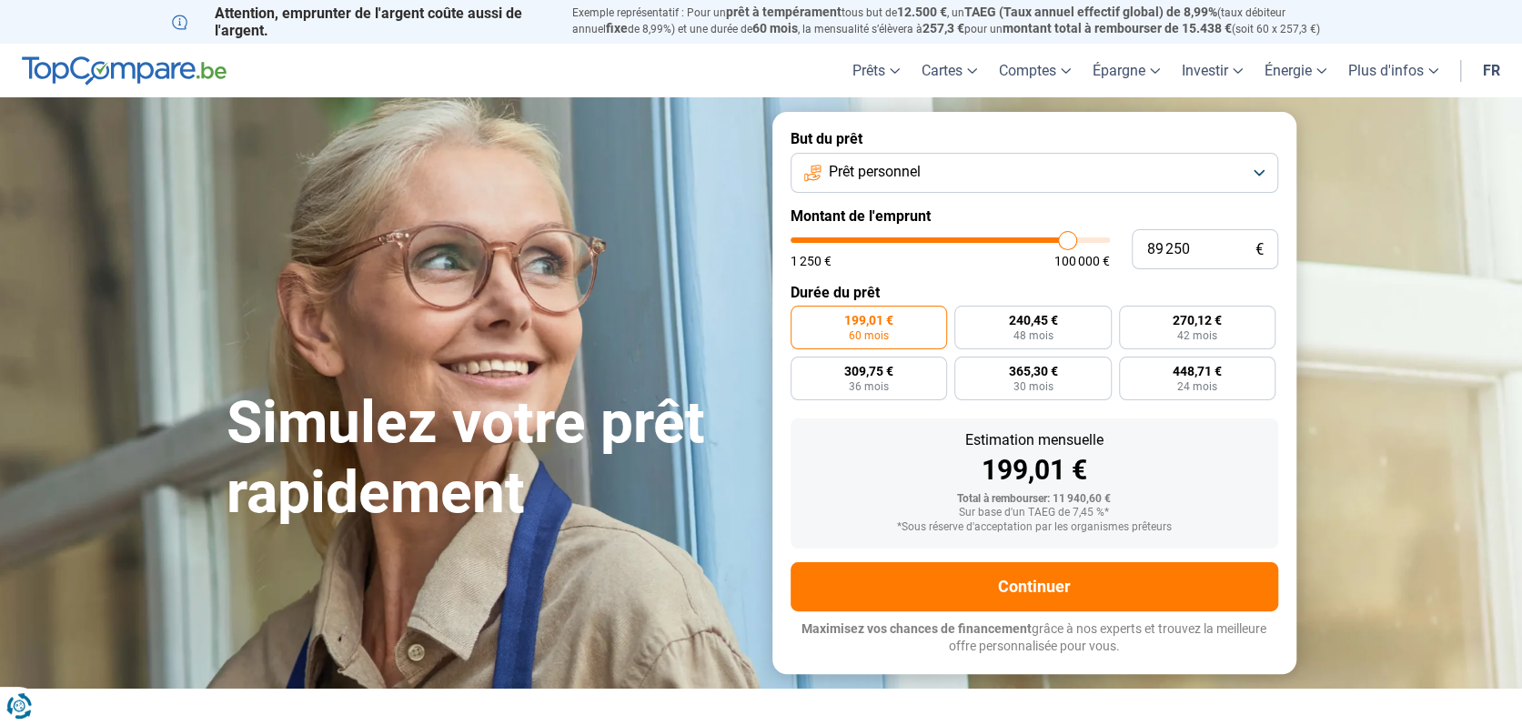
type input "89500"
type input "89 750"
type input "89750"
type input "90 000"
type input "90000"
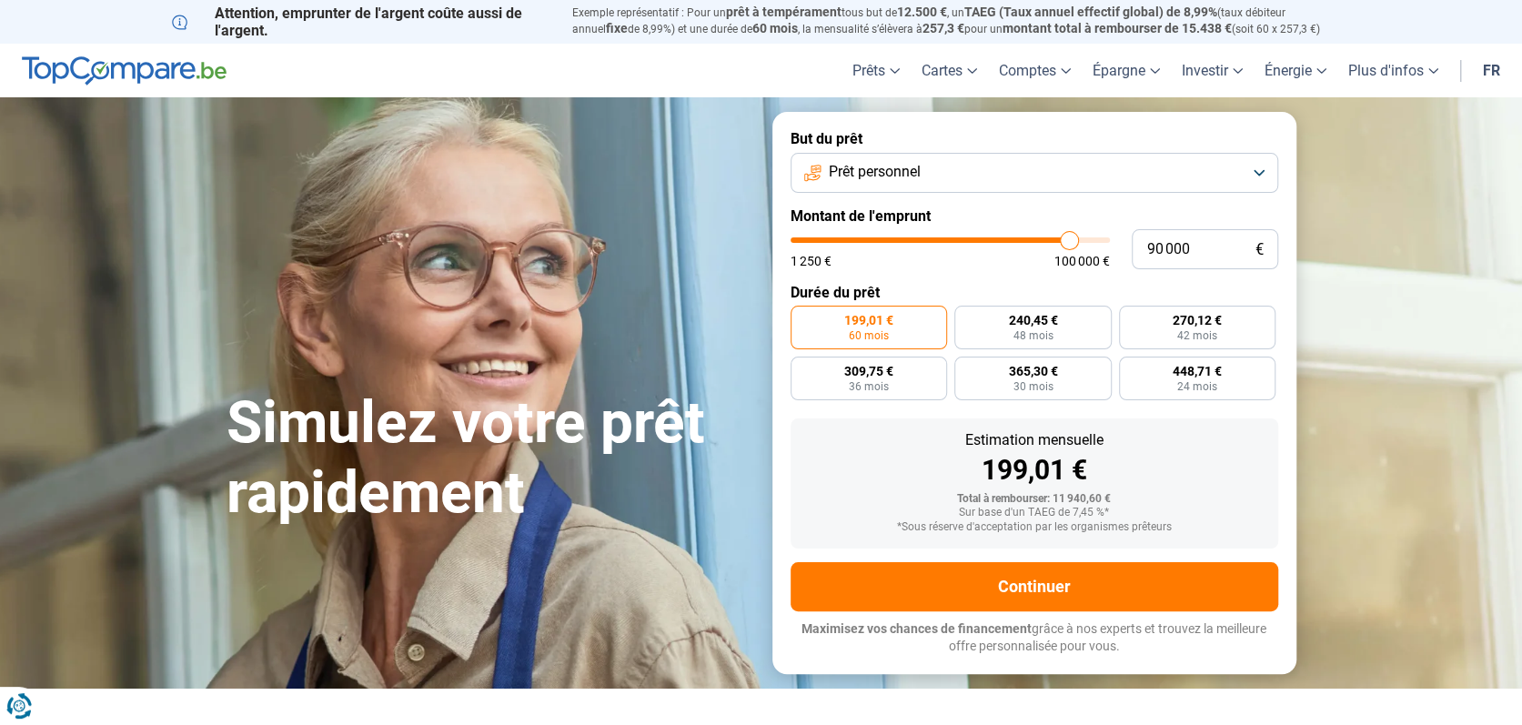
type input "90 250"
type input "90250"
type input "90 500"
type input "90500"
type input "90 750"
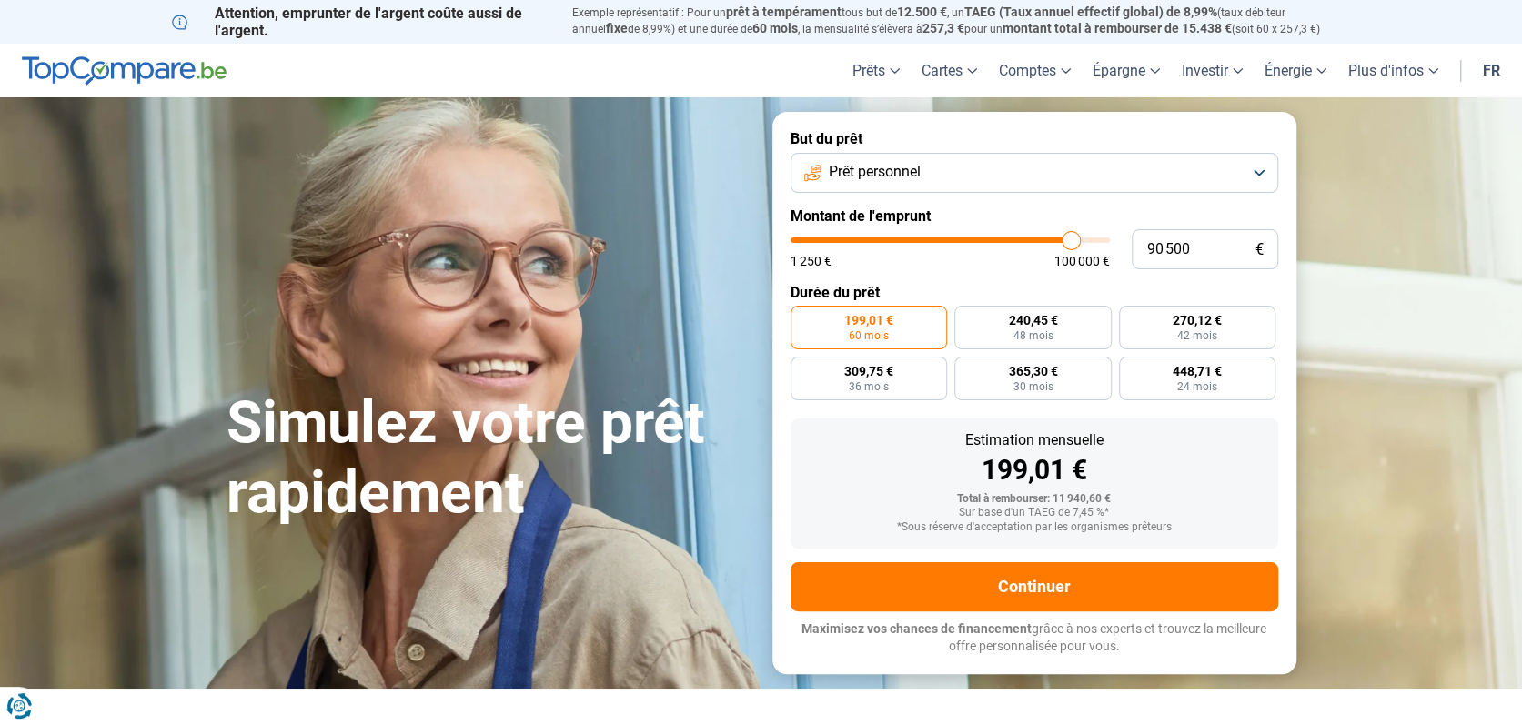
type input "90750"
type input "91 250"
type input "91250"
type input "92 250"
type input "92250"
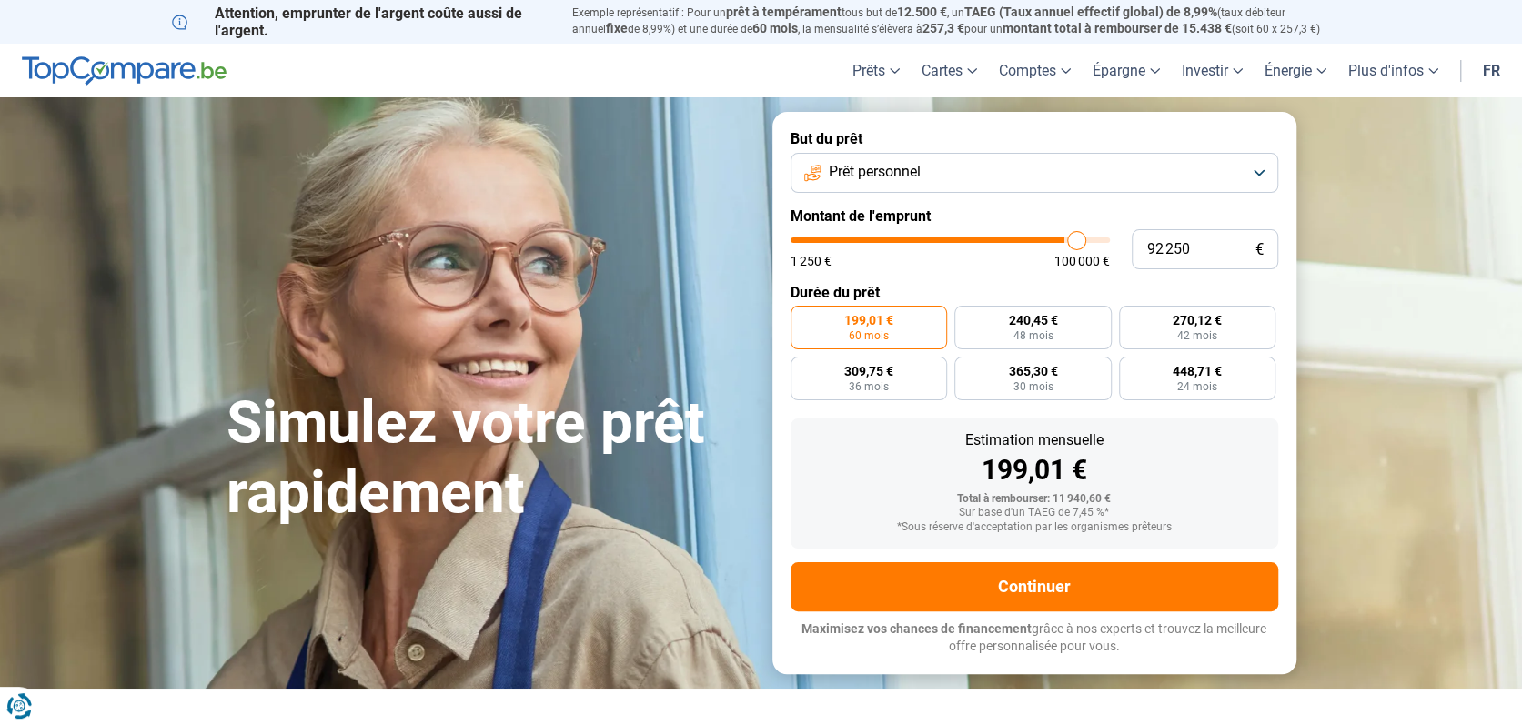
type input "92 500"
type input "92500"
type input "93 250"
type input "93250"
type input "93 750"
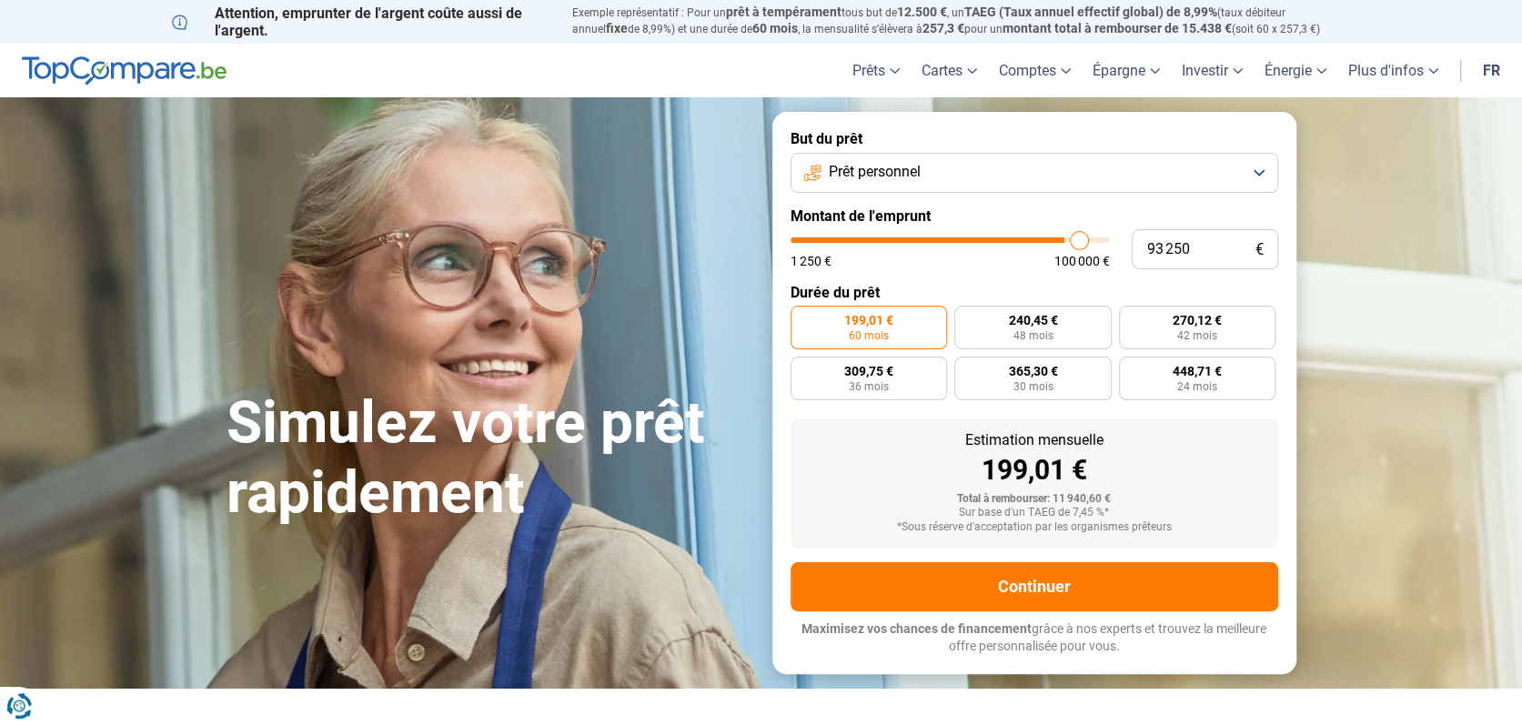
type input "93750"
type input "94 250"
type input "94250"
type input "95 000"
type input "95000"
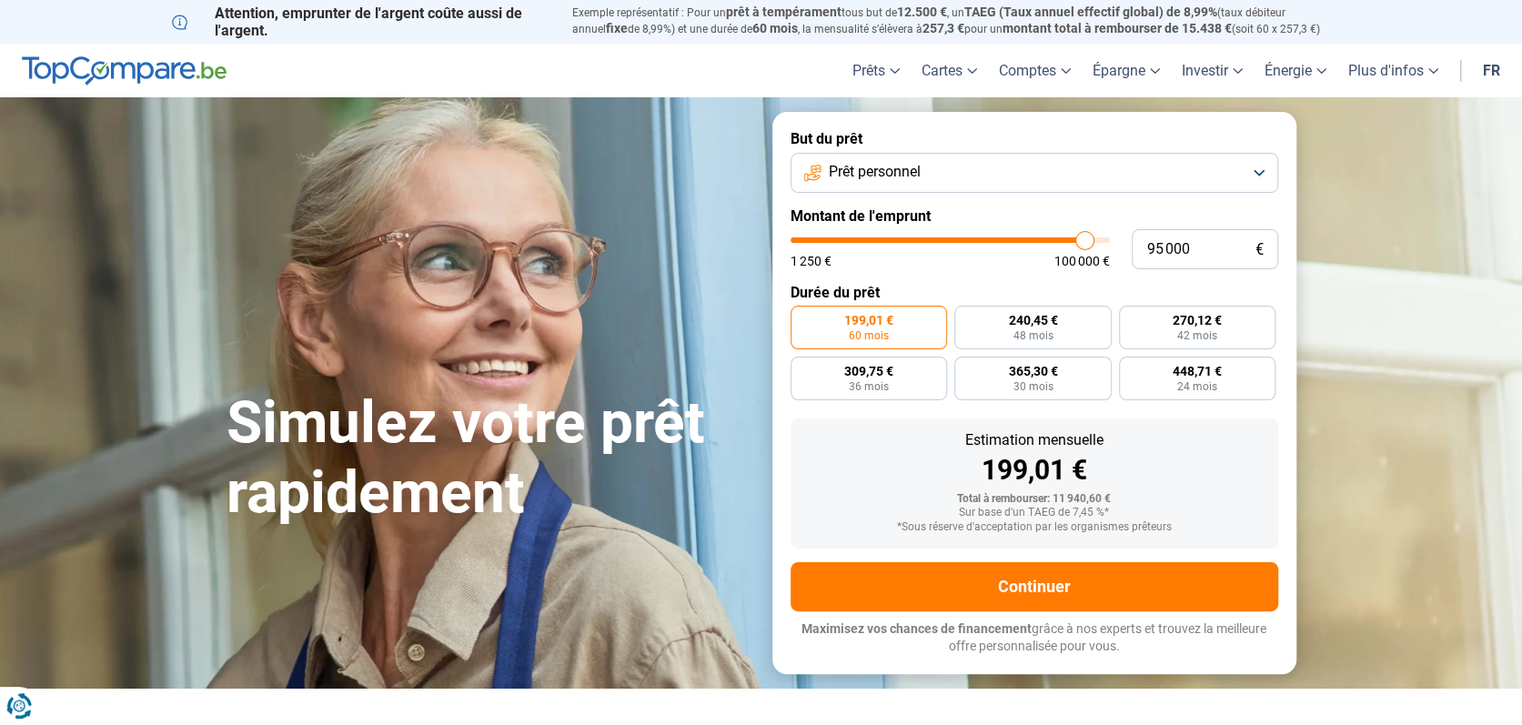
type input "96 000"
type input "96000"
type input "96 750"
type input "96750"
type input "97 500"
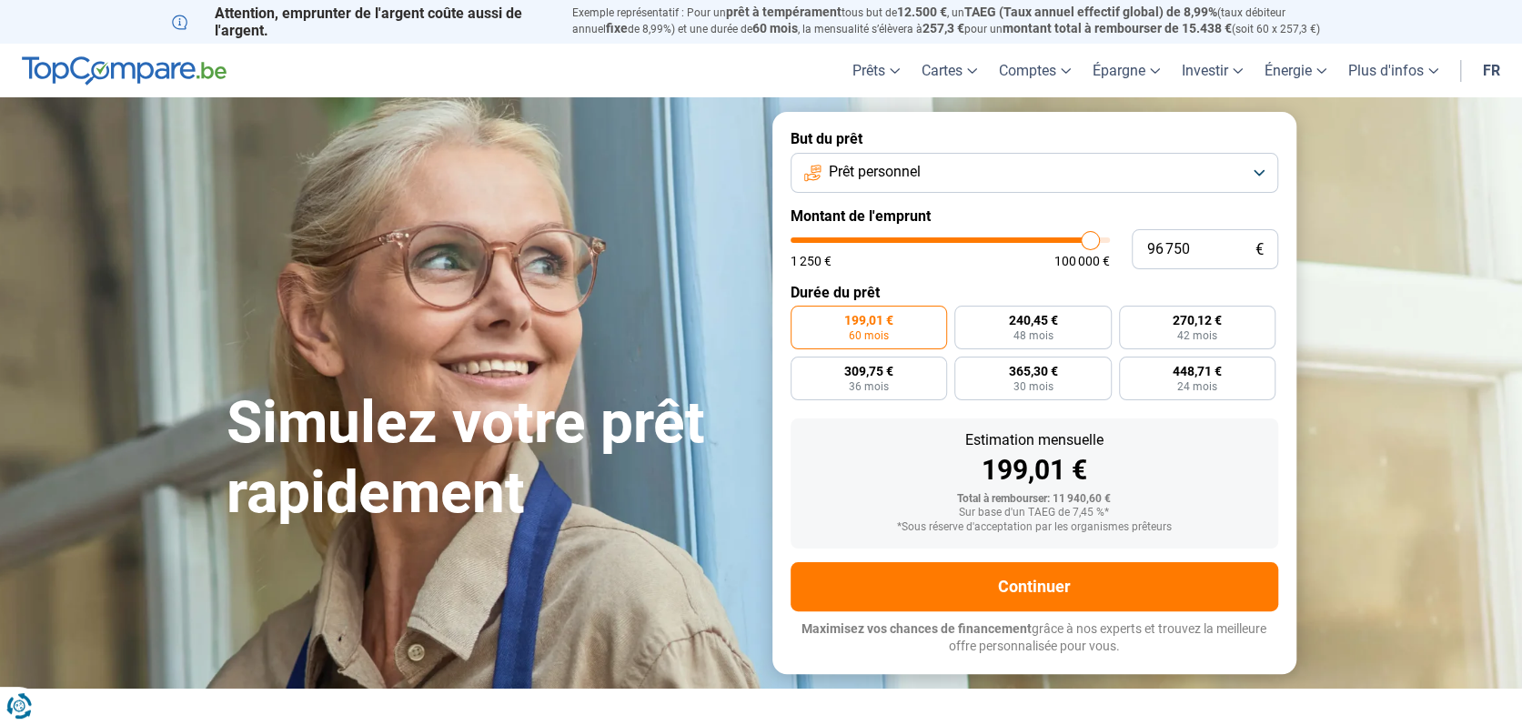
type input "97500"
type input "98 500"
type input "98500"
type input "99 250"
type input "99250"
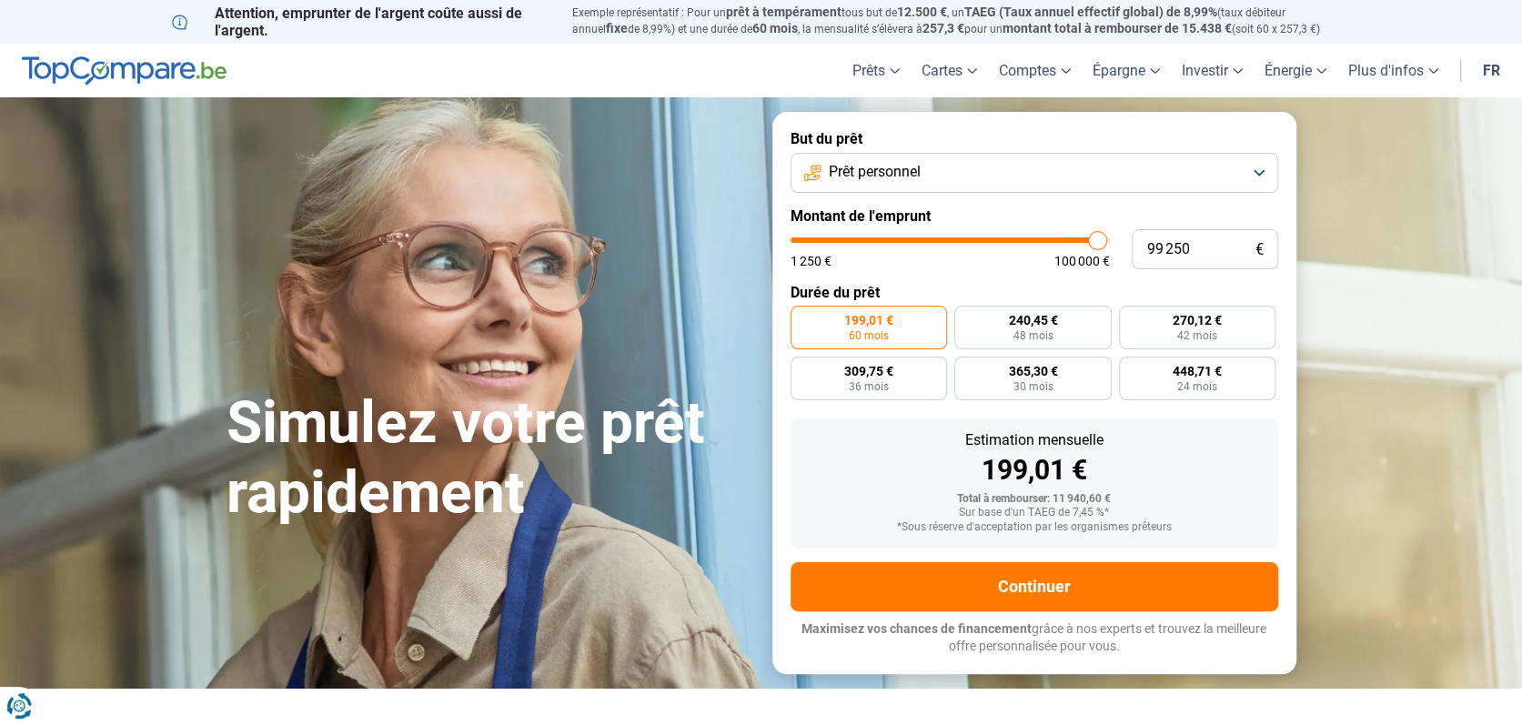
type input "100 000"
type input "100000"
type input "99 750"
type input "99750"
type input "98 750"
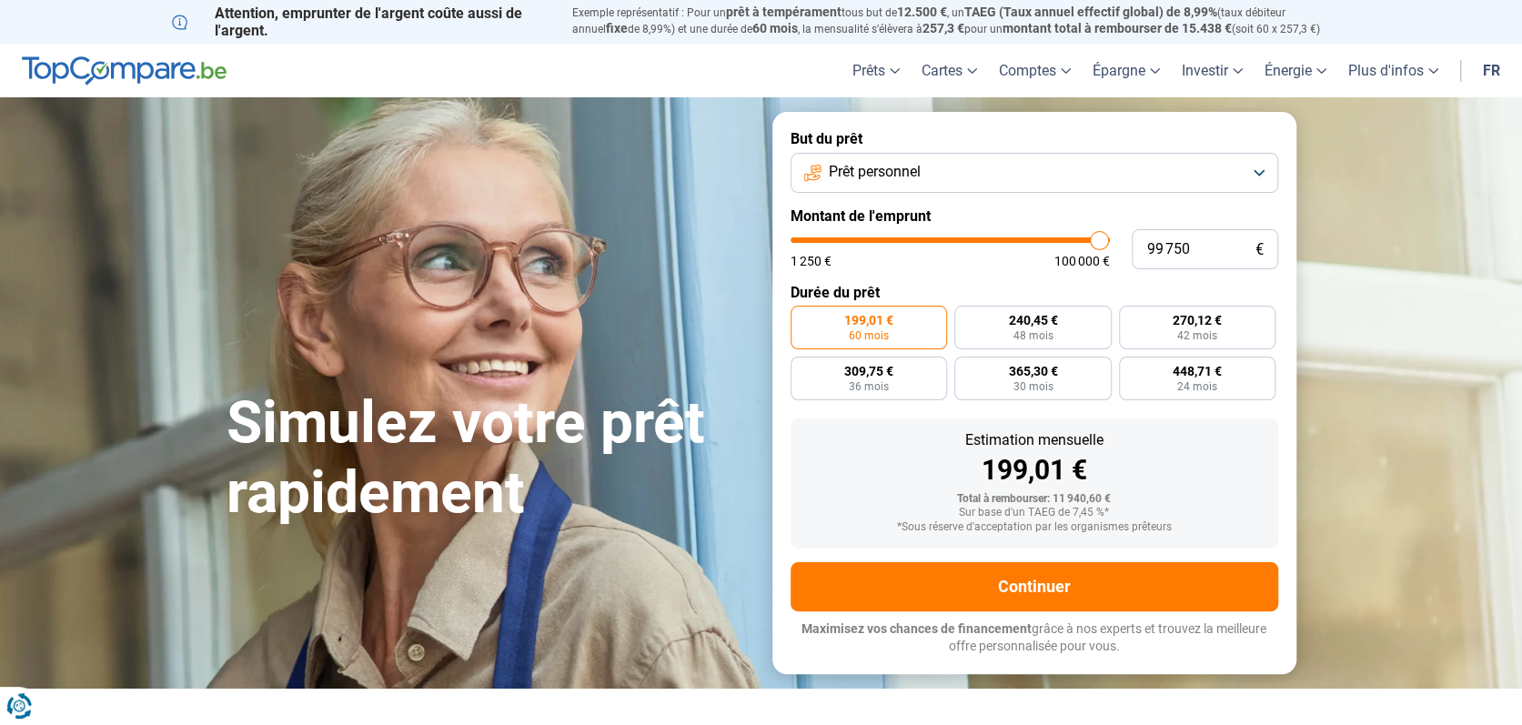
type input "98750"
type input "98 250"
type input "98250"
type input "97 750"
type input "97750"
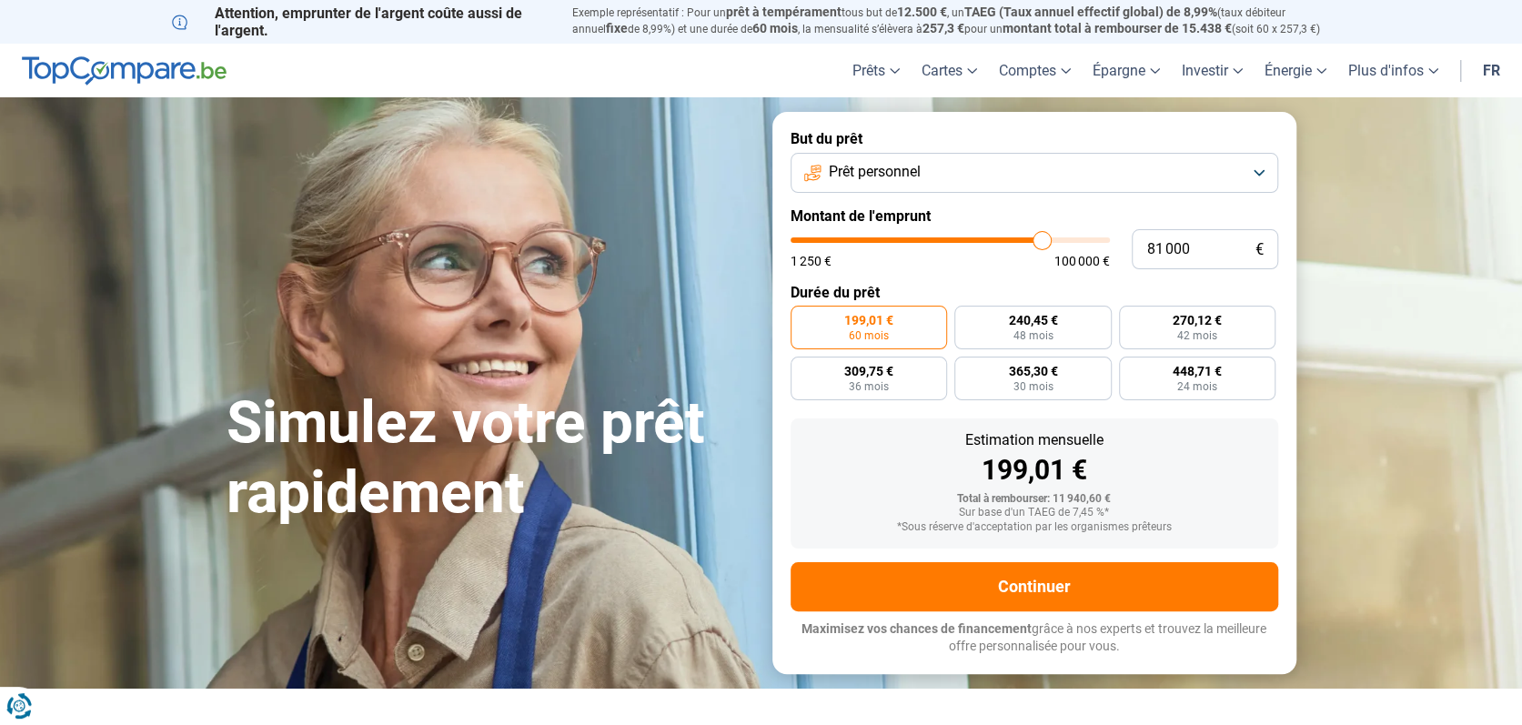
drag, startPoint x: 827, startPoint y: 241, endPoint x: 1041, endPoint y: 255, distance: 215.1
click at [1041, 243] on input "range" at bounding box center [949, 239] width 319 height 5
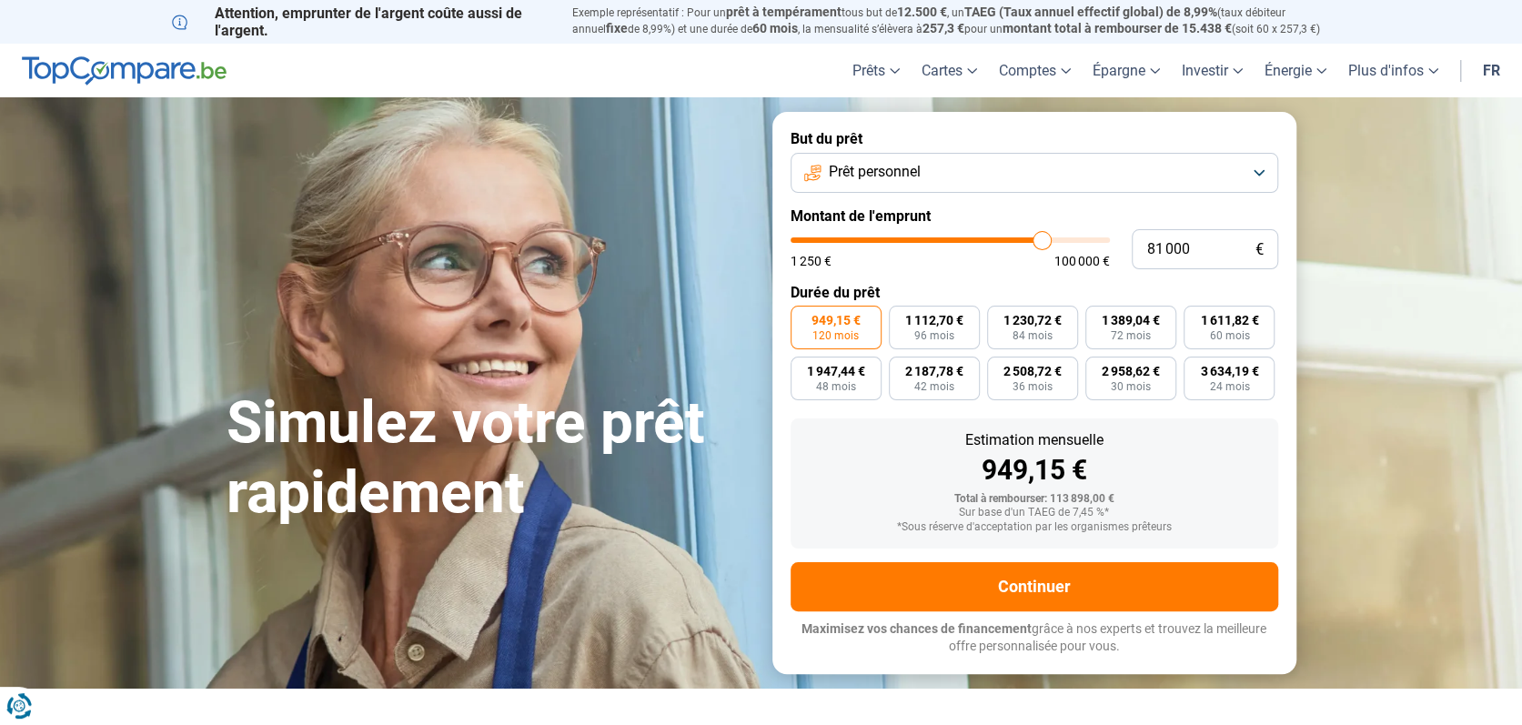
click at [1254, 172] on button "Prêt personnel" at bounding box center [1033, 173] width 487 height 40
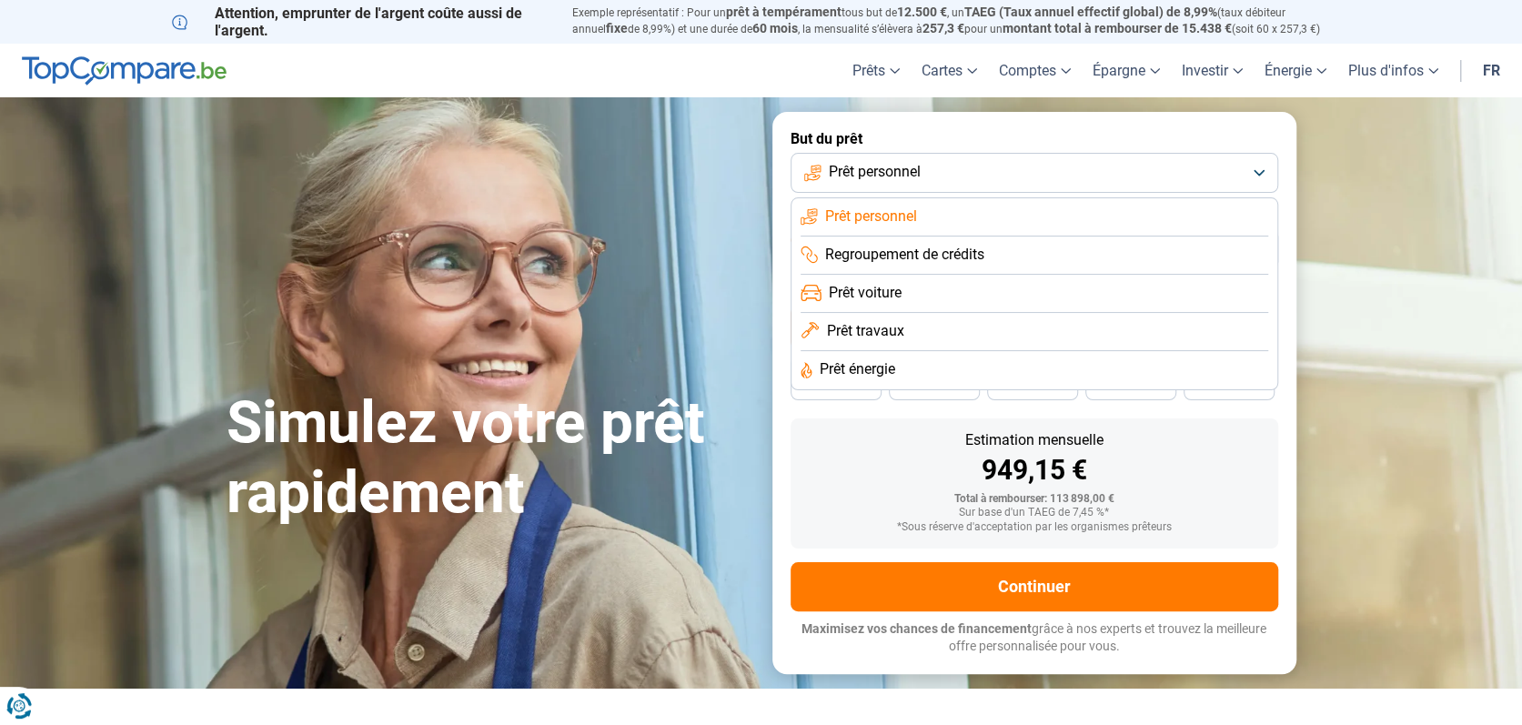
click at [1135, 297] on li "Prêt voiture" at bounding box center [1033, 294] width 467 height 38
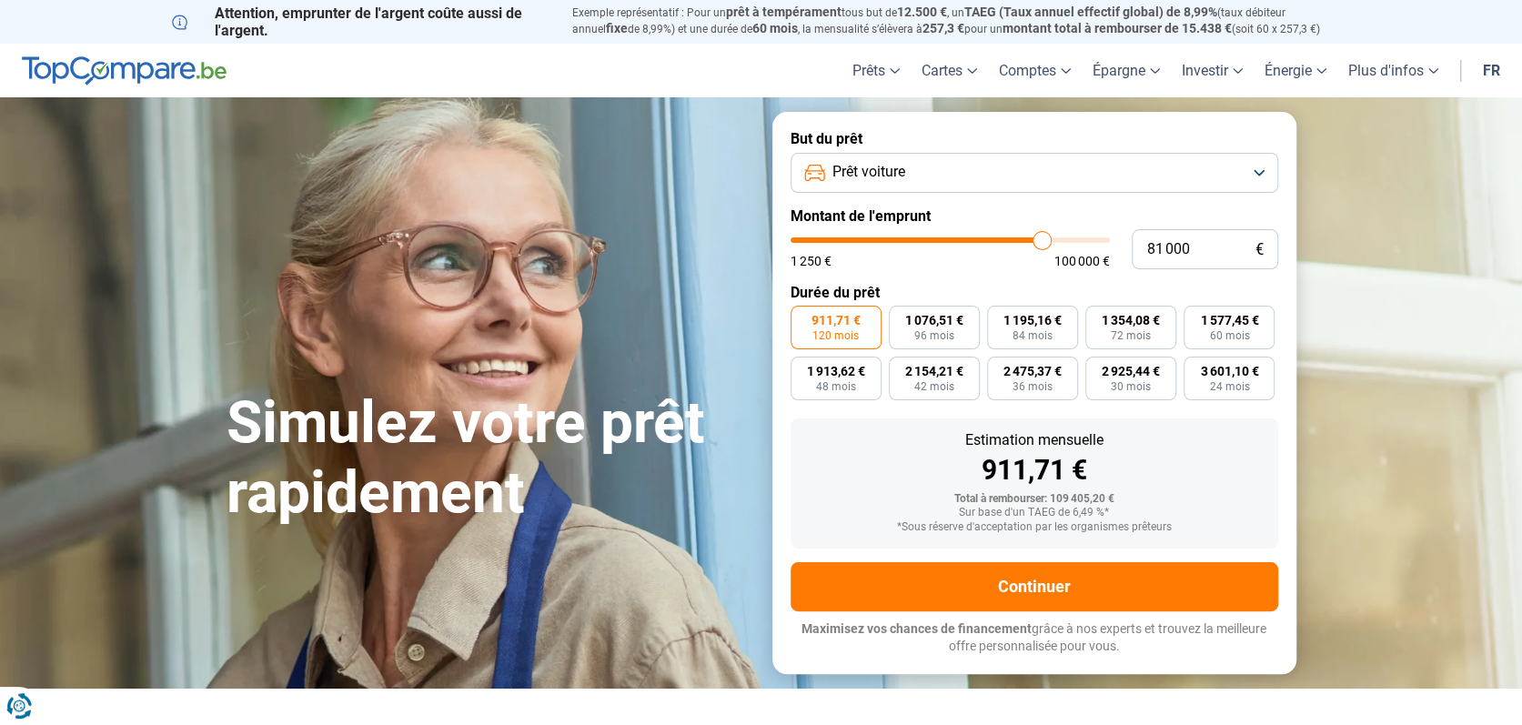
click at [1256, 169] on button "Prêt voiture" at bounding box center [1033, 173] width 487 height 40
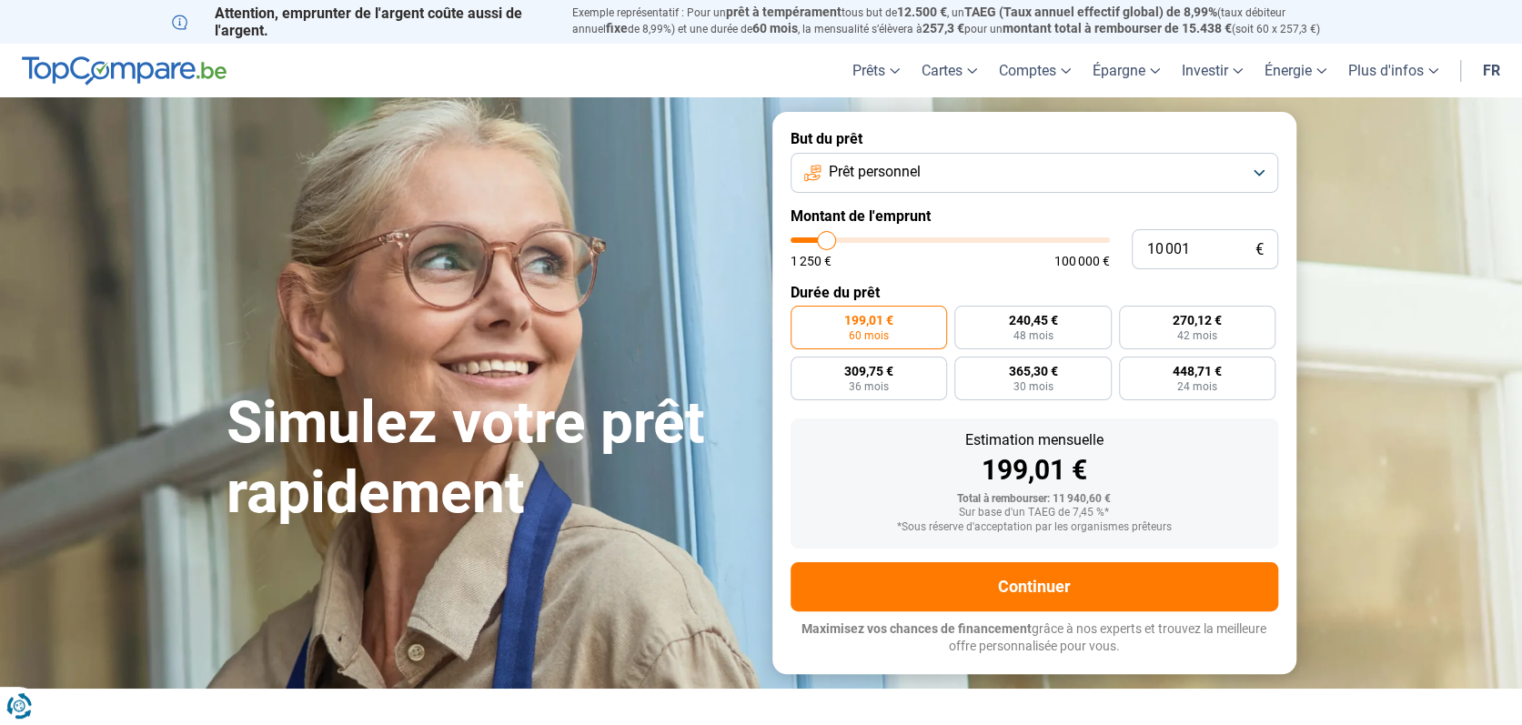
click at [924, 166] on button "Prêt personnel" at bounding box center [1033, 173] width 487 height 40
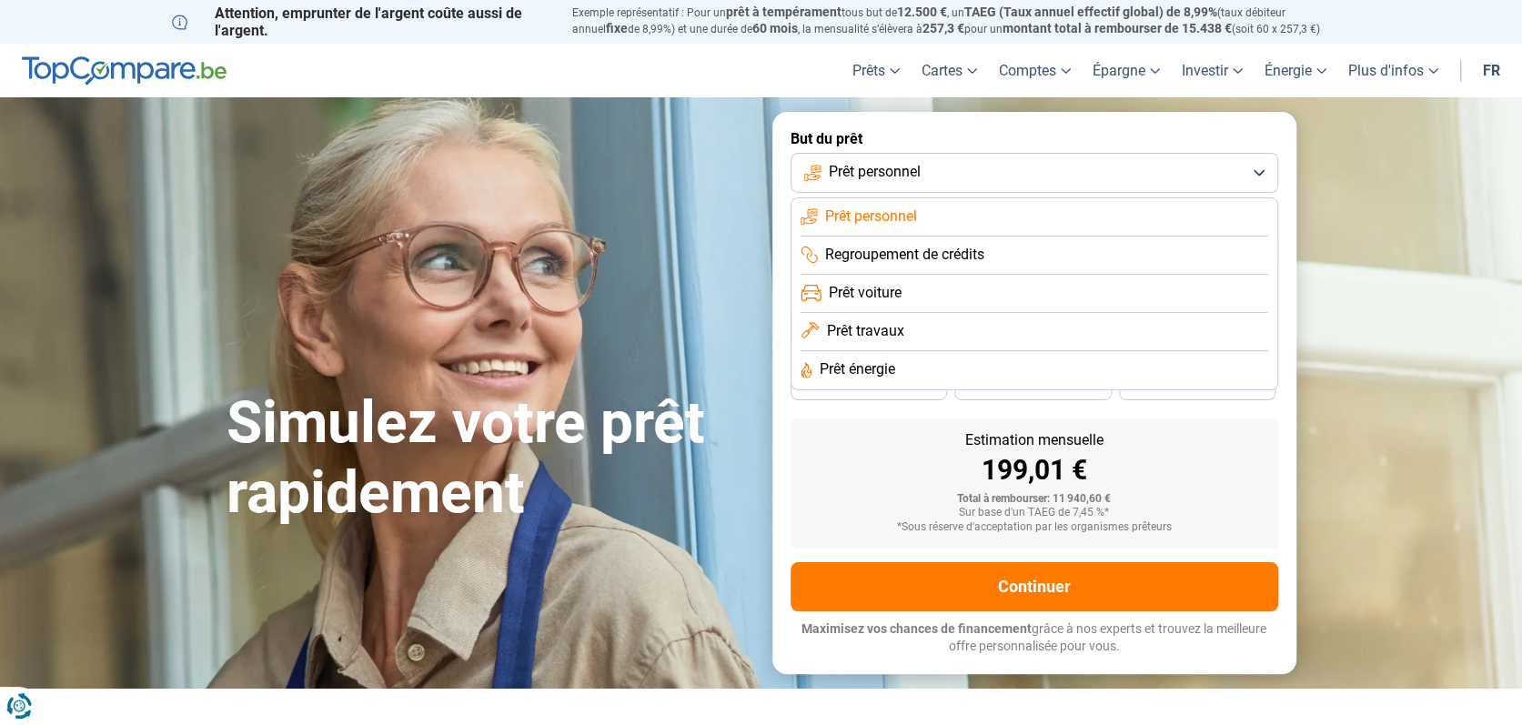
drag, startPoint x: 937, startPoint y: 157, endPoint x: 920, endPoint y: 151, distance: 17.6
